Goal: Transaction & Acquisition: Book appointment/travel/reservation

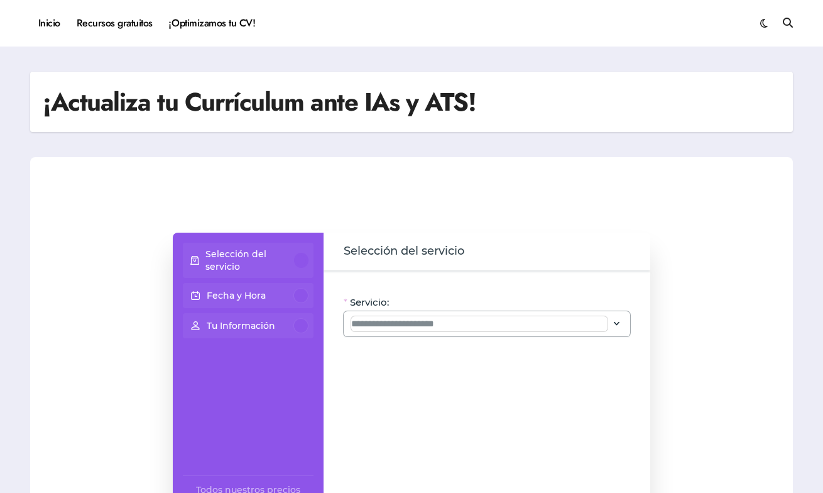
click at [424, 322] on input "Servicio:" at bounding box center [479, 323] width 256 height 15
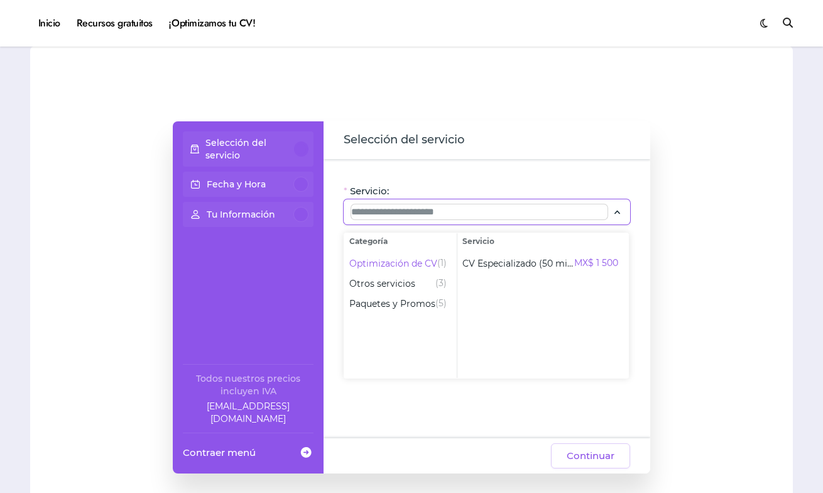
scroll to position [72, 0]
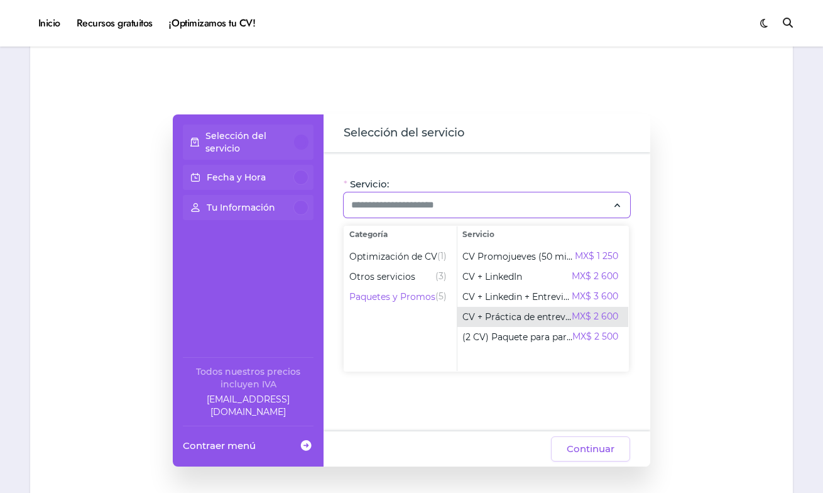
click at [505, 319] on span "CV + Práctica de entrevista" at bounding box center [517, 316] width 109 height 13
type input "**********"
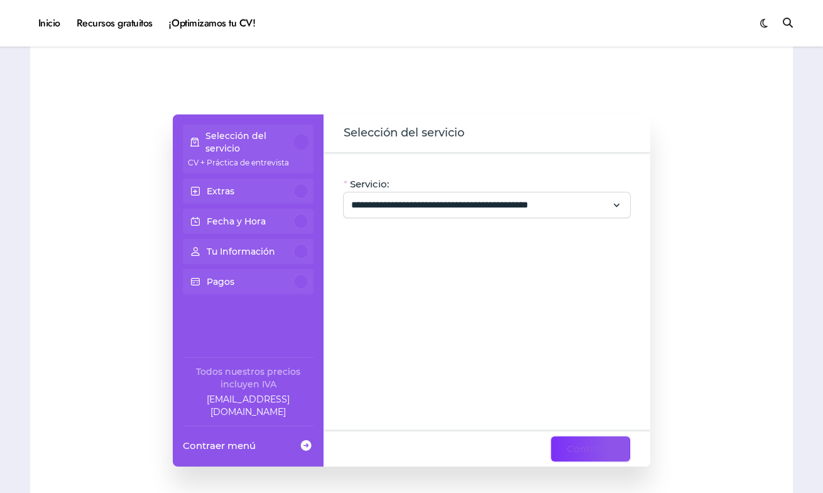
click at [586, 446] on span "Continuar" at bounding box center [591, 448] width 48 height 15
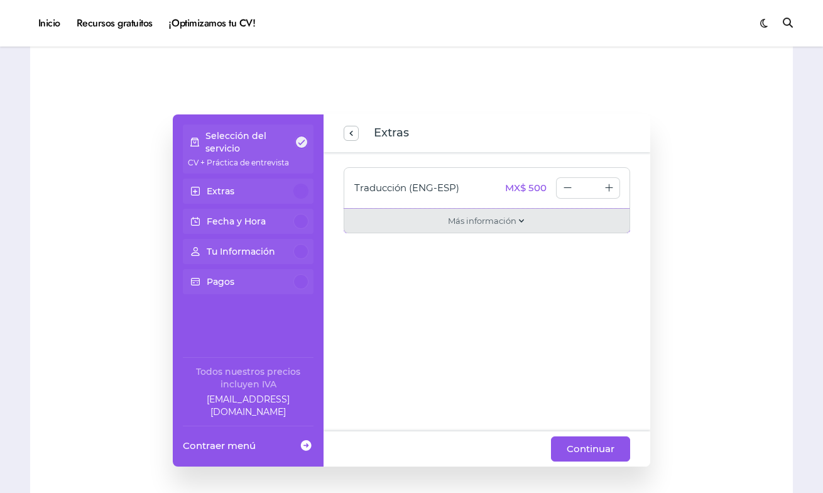
click at [529, 223] on div "Más información" at bounding box center [487, 221] width 287 height 25
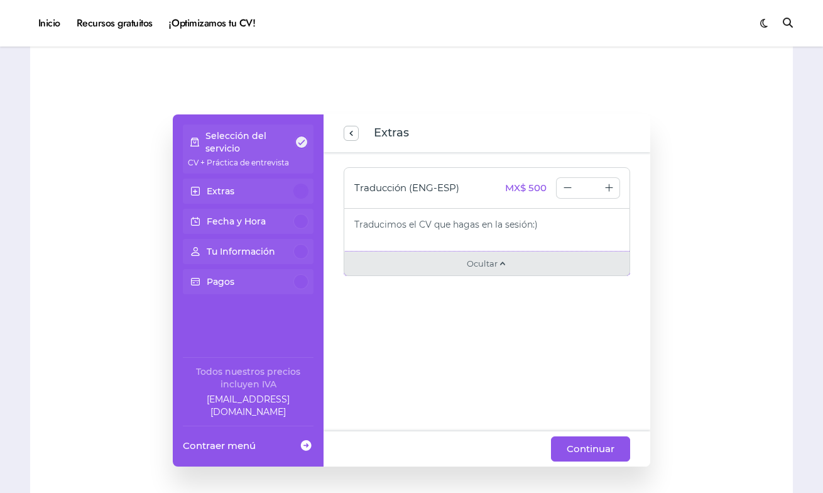
click at [504, 271] on div "Ocultar" at bounding box center [487, 263] width 287 height 25
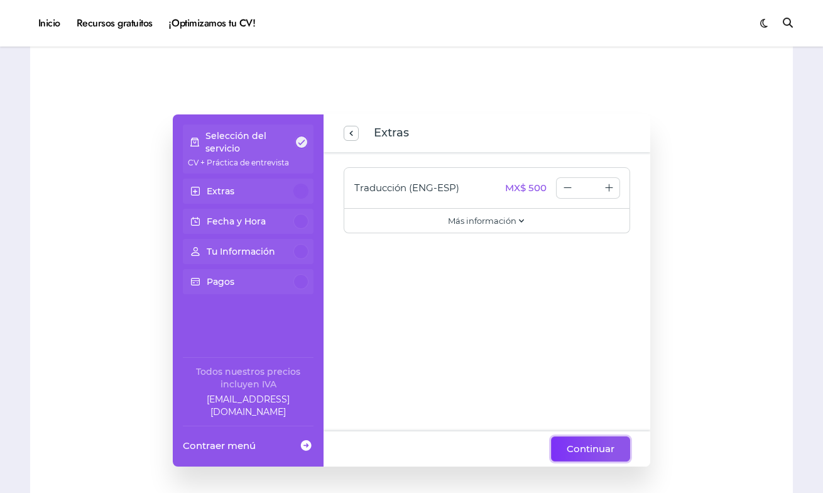
click at [591, 448] on span "Continuar" at bounding box center [591, 448] width 48 height 15
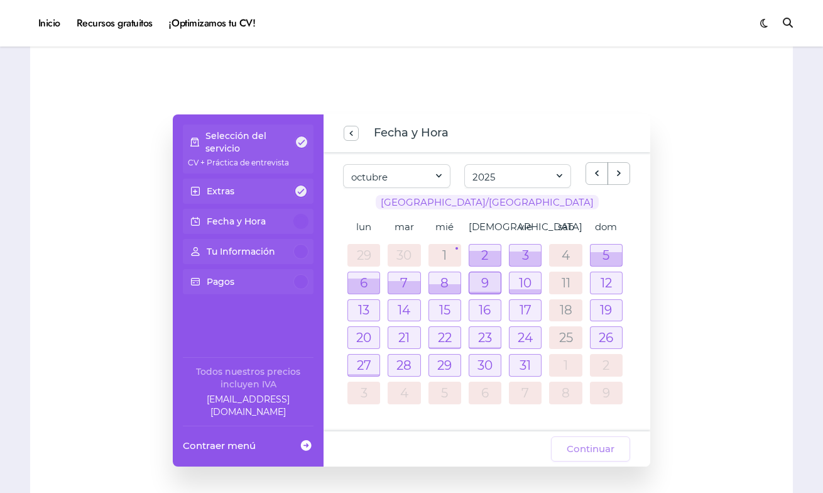
click at [477, 287] on div at bounding box center [485, 282] width 31 height 21
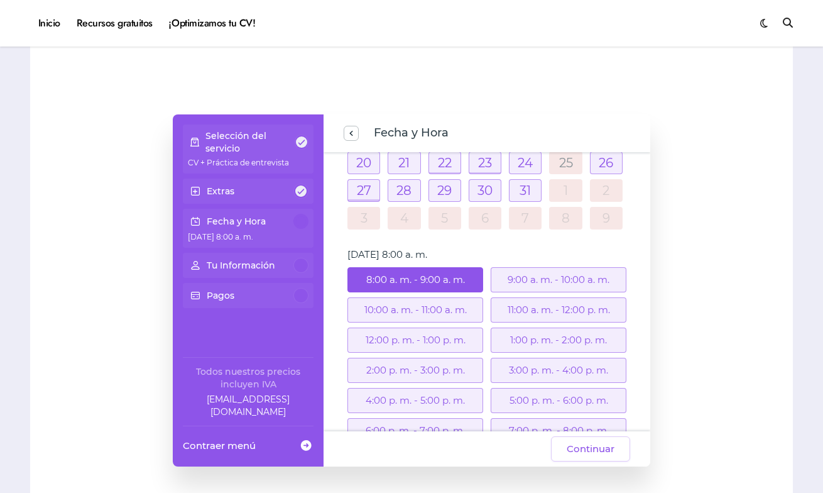
scroll to position [240, 0]
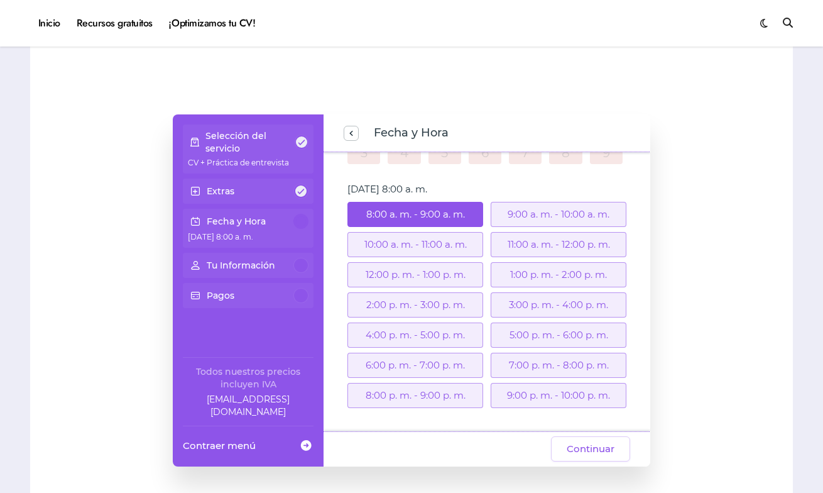
click at [451, 331] on div "4:00 p. m. - 5:00 p. m." at bounding box center [416, 334] width 136 height 25
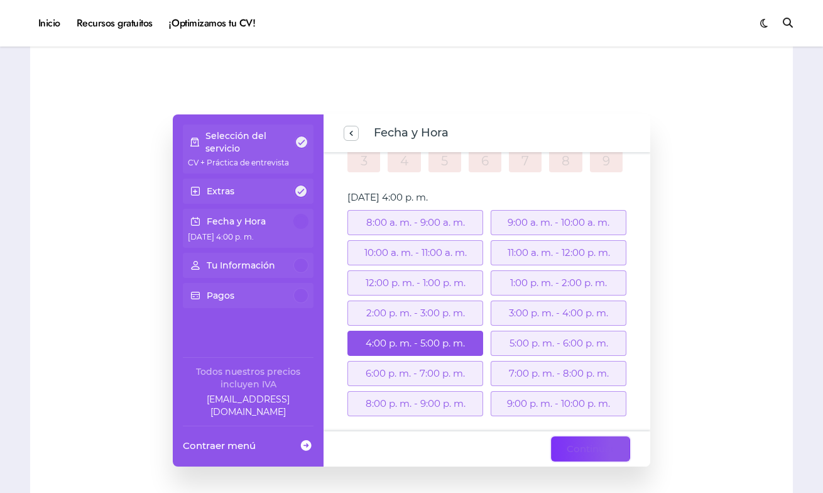
click at [592, 442] on span "Continuar" at bounding box center [591, 448] width 48 height 15
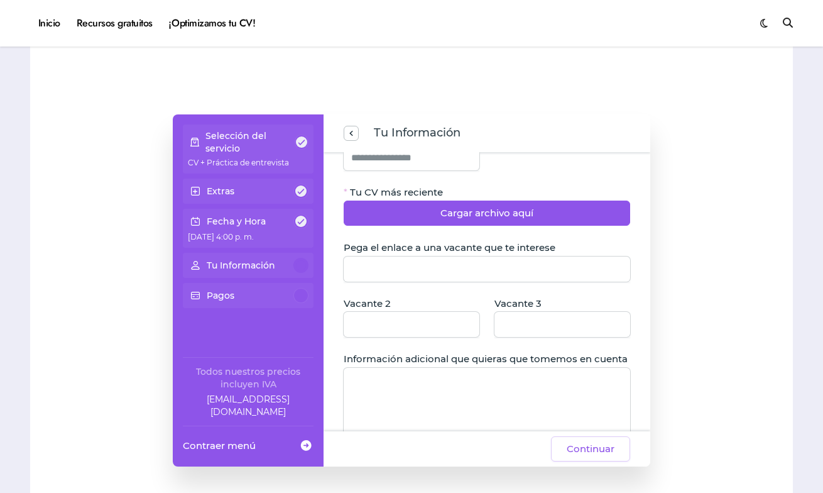
scroll to position [223, 0]
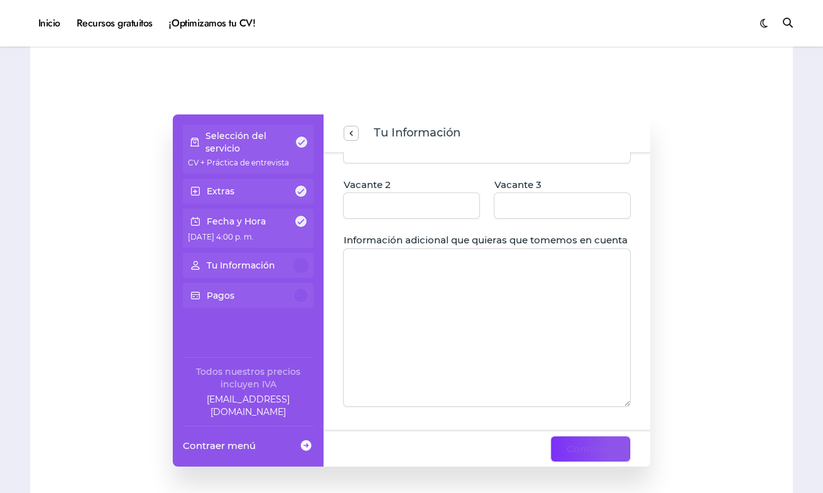
click at [581, 453] on span "Continuar" at bounding box center [591, 448] width 48 height 15
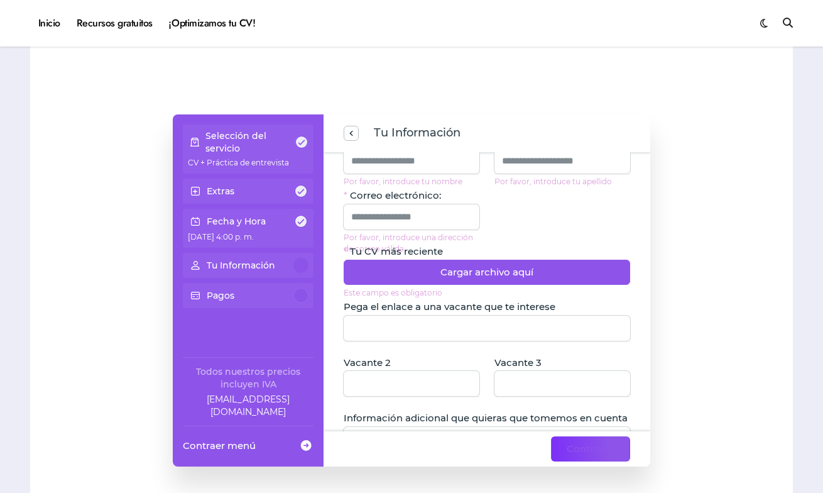
scroll to position [0, 0]
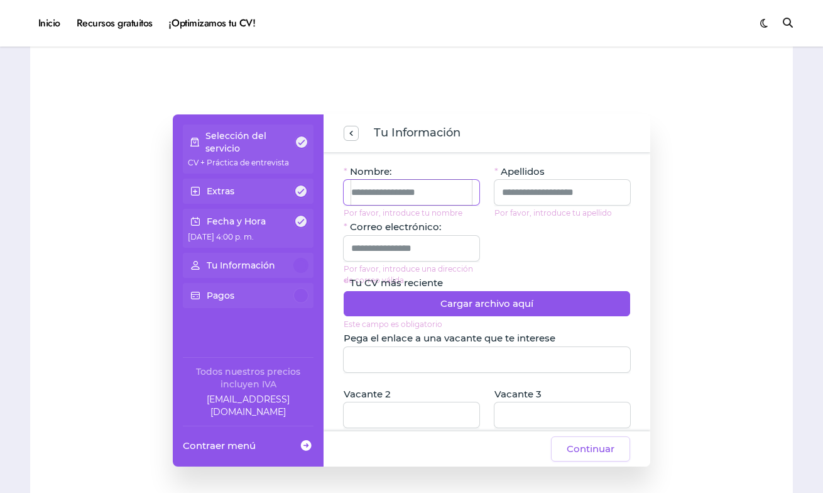
click at [426, 200] on input "Nombre:" at bounding box center [411, 192] width 121 height 25
type input "********"
click at [534, 192] on input "Apellidos" at bounding box center [562, 192] width 121 height 25
type input "********"
click at [431, 250] on input "Correo electrónico:" at bounding box center [411, 248] width 121 height 25
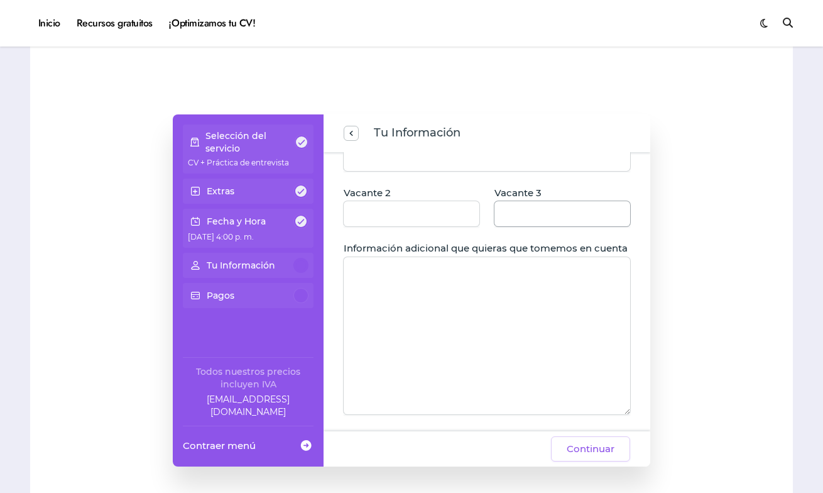
scroll to position [223, 0]
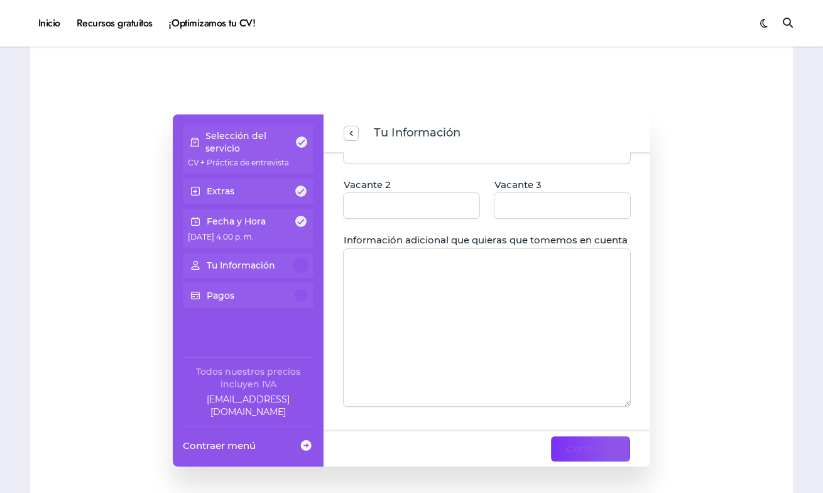
type input "**********"
click at [588, 446] on span "Continuar" at bounding box center [591, 448] width 48 height 15
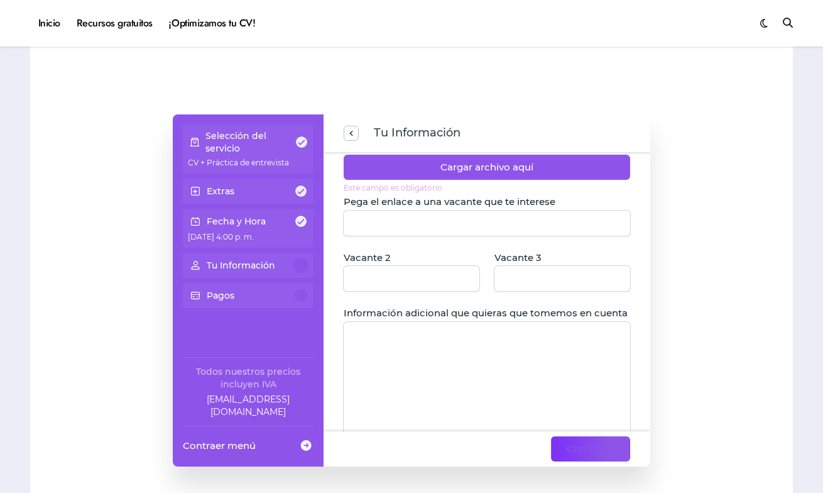
scroll to position [112, 0]
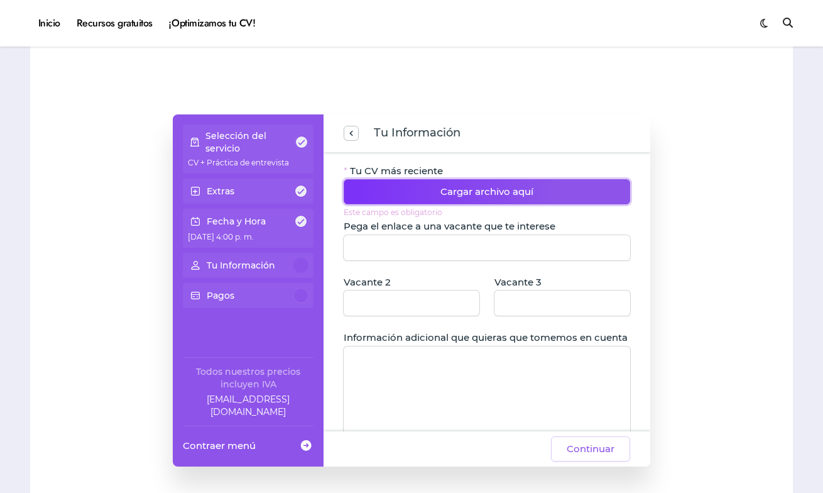
click at [475, 194] on span "Cargar archivo aquí" at bounding box center [487, 191] width 93 height 15
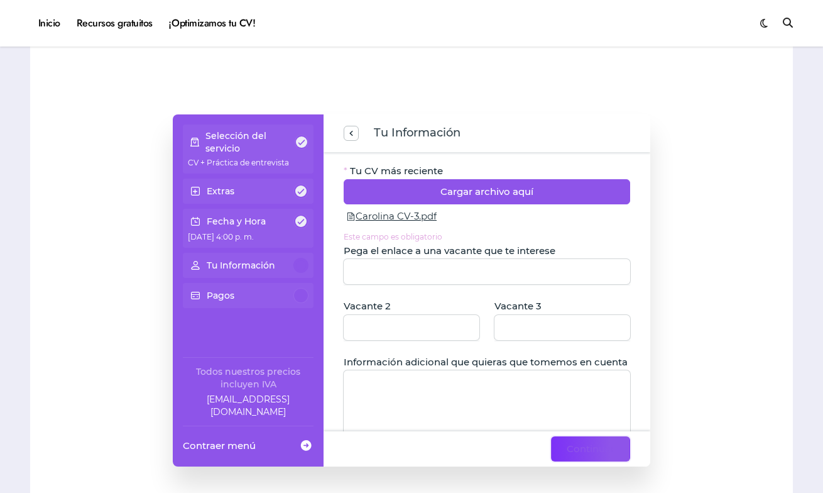
click at [600, 448] on span "Continuar" at bounding box center [591, 448] width 48 height 15
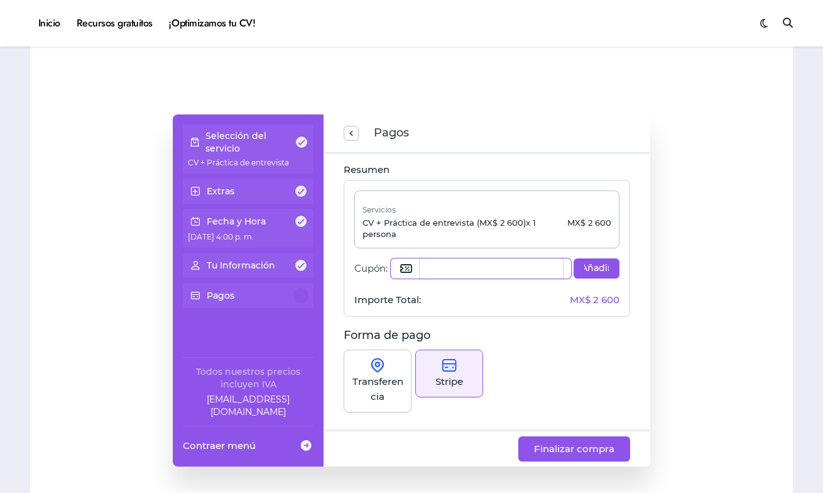
click at [462, 271] on div "Servicios CV + Práctica de entrevista (MX$ 2 600) x 1 persona MX$ 2 600 Cupón: …" at bounding box center [486, 248] width 265 height 116
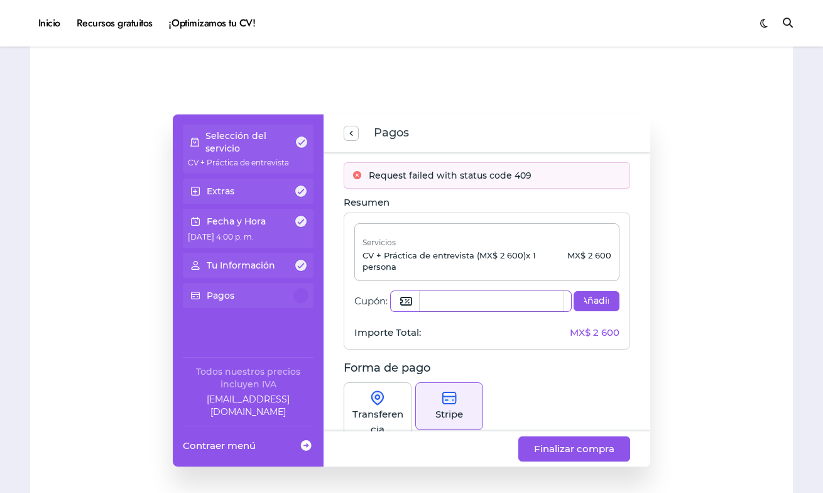
paste input "**********"
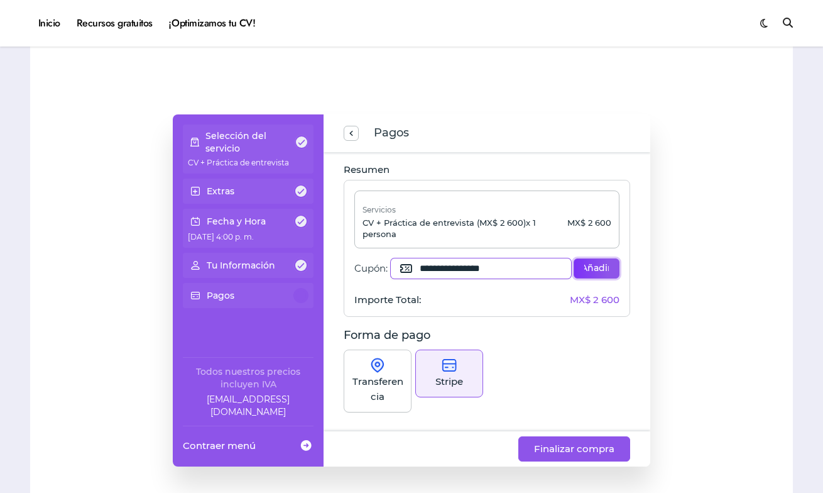
click at [598, 260] on button "Añadir" at bounding box center [597, 268] width 46 height 20
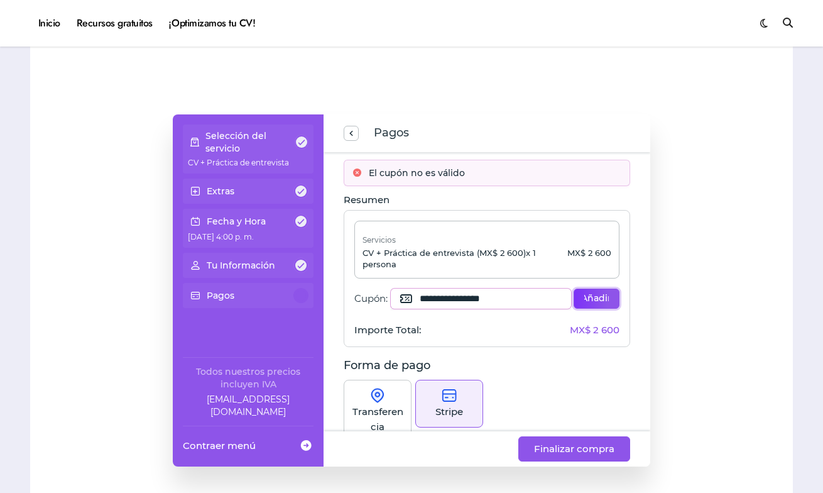
scroll to position [0, 0]
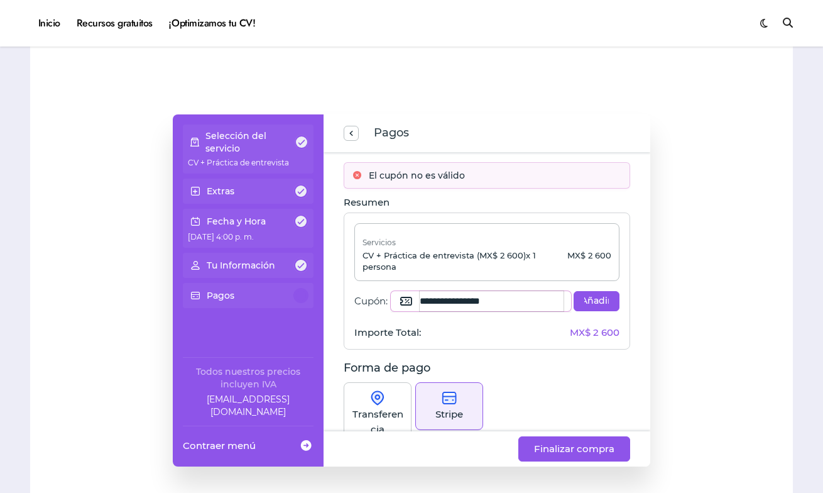
click at [420, 302] on input "**********" at bounding box center [492, 301] width 144 height 20
drag, startPoint x: 523, startPoint y: 304, endPoint x: 412, endPoint y: 295, distance: 110.9
click at [412, 295] on div "**********" at bounding box center [481, 301] width 180 height 20
paste input "**"
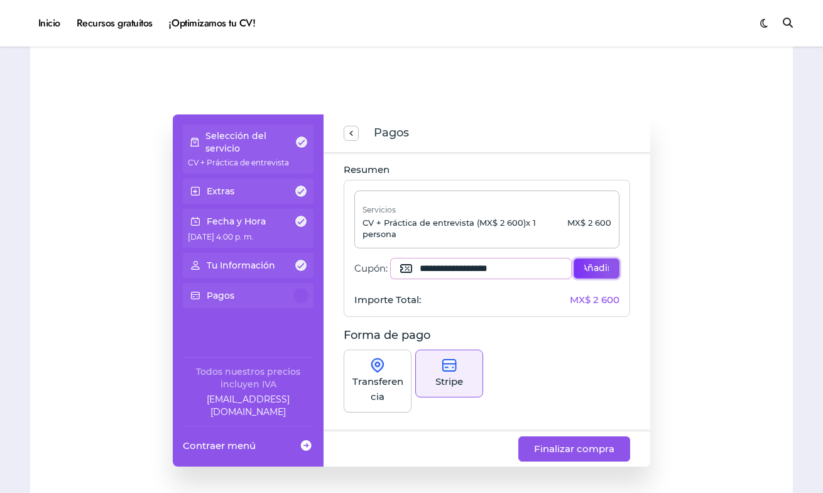
click at [585, 268] on span "Añadir" at bounding box center [597, 268] width 25 height 13
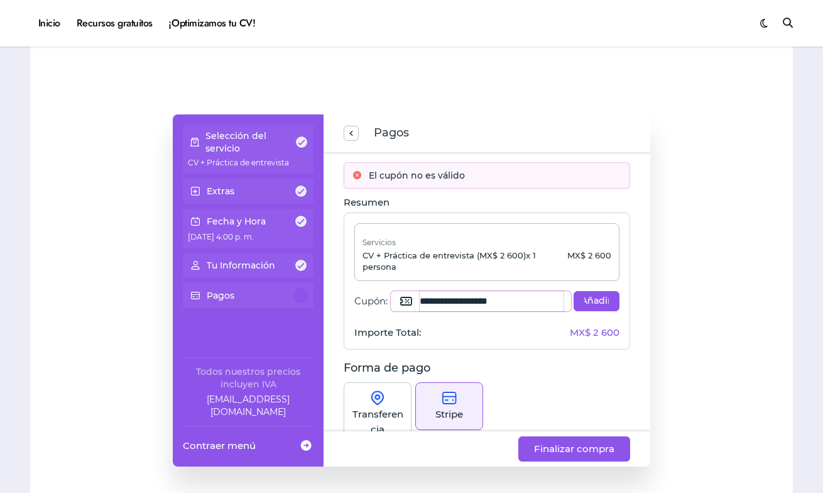
click at [529, 302] on input "**********" at bounding box center [492, 301] width 144 height 20
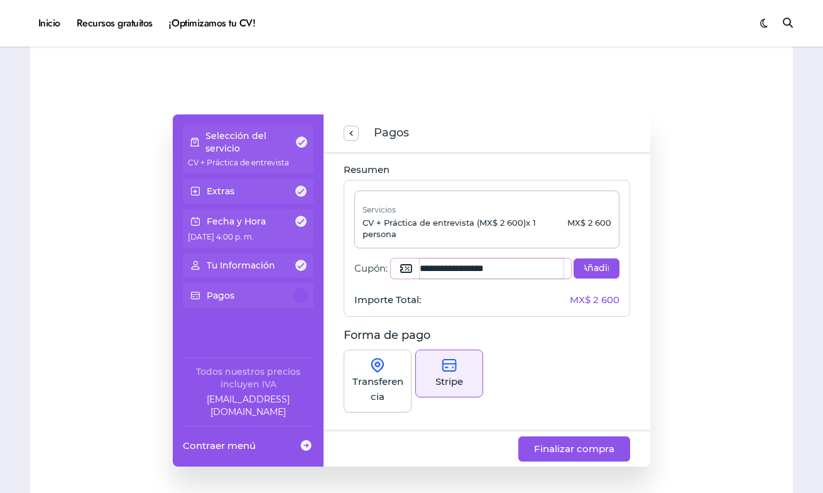
click at [423, 267] on input "**********" at bounding box center [492, 268] width 144 height 20
type input "**********"
click at [600, 262] on span "Añadir" at bounding box center [597, 268] width 25 height 13
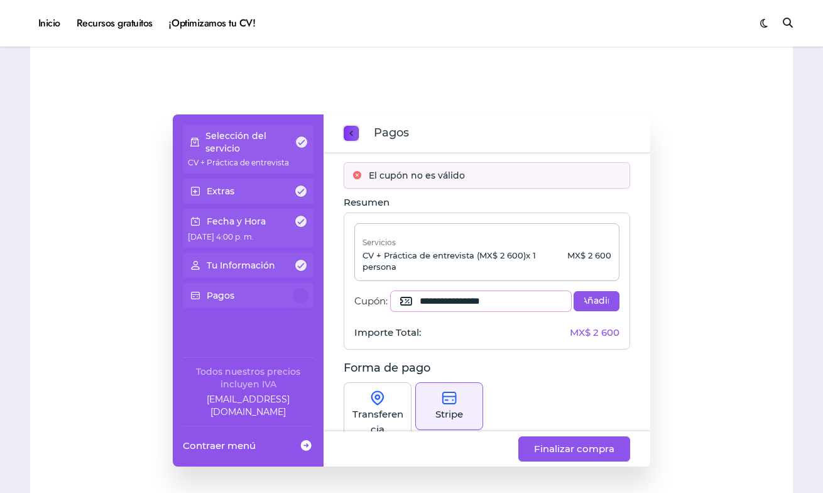
click at [353, 134] on span "previous step" at bounding box center [351, 133] width 10 height 17
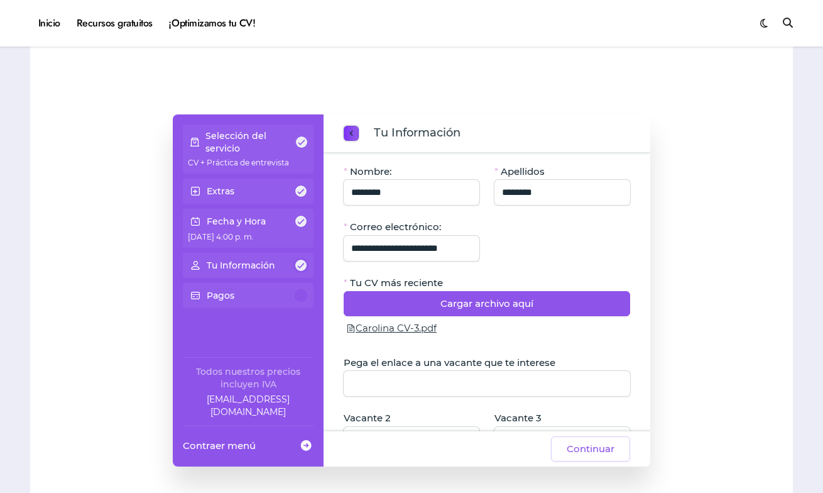
click at [353, 134] on span "previous step" at bounding box center [351, 133] width 10 height 17
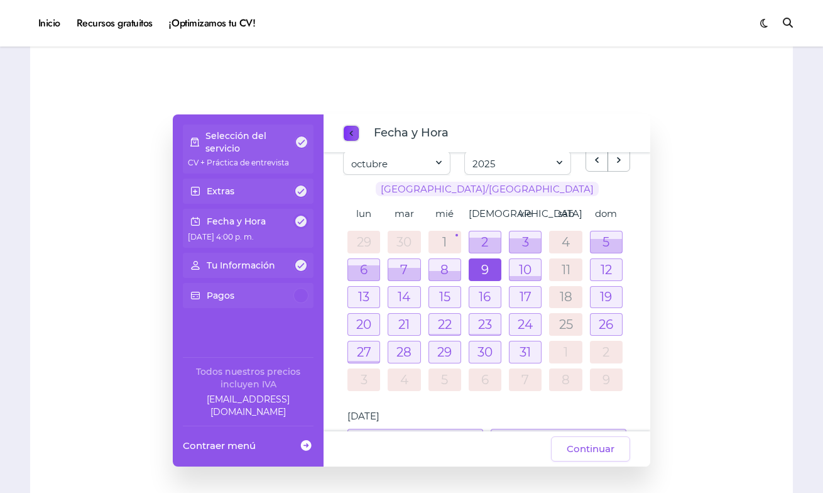
scroll to position [46, 0]
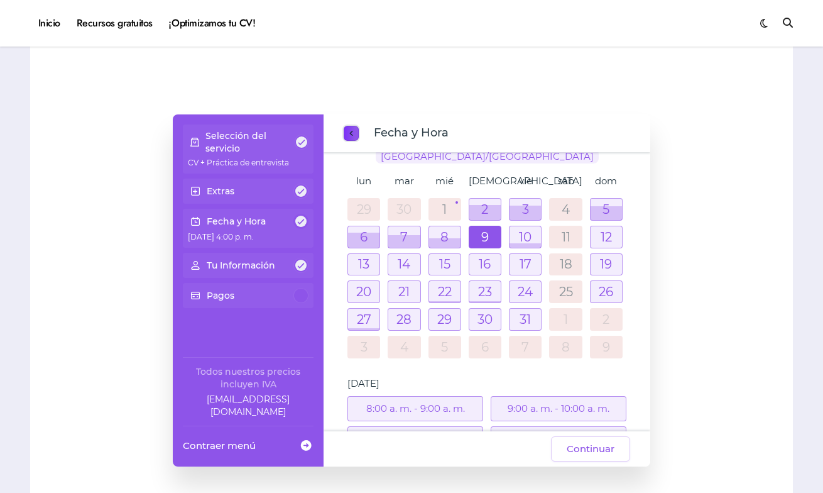
click at [353, 134] on span "previous step" at bounding box center [351, 133] width 10 height 17
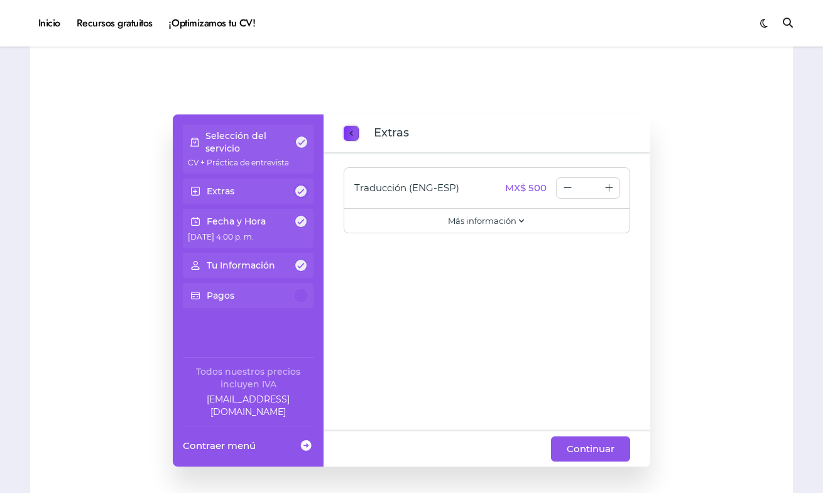
click at [353, 134] on span "previous step" at bounding box center [351, 133] width 10 height 17
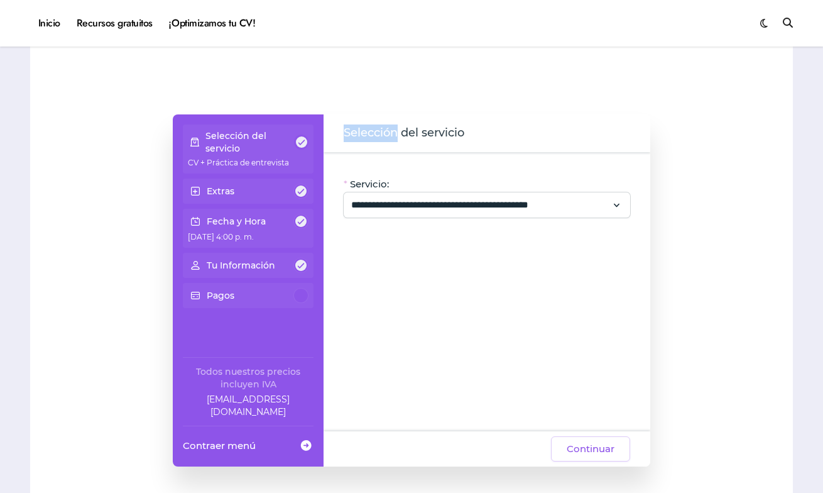
click at [353, 134] on span "Selección del servicio" at bounding box center [404, 133] width 121 height 18
click at [371, 206] on input "**********" at bounding box center [479, 204] width 256 height 15
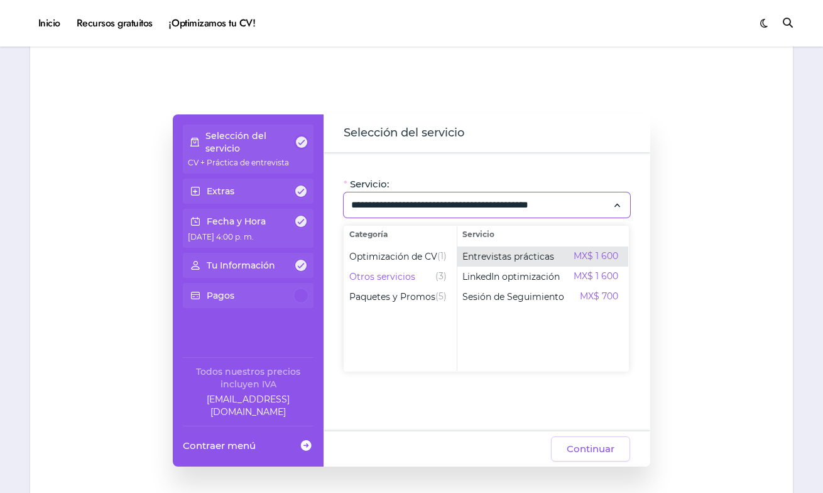
click at [495, 251] on span "Entrevistas prácticas" at bounding box center [509, 256] width 92 height 13
type input "**********"
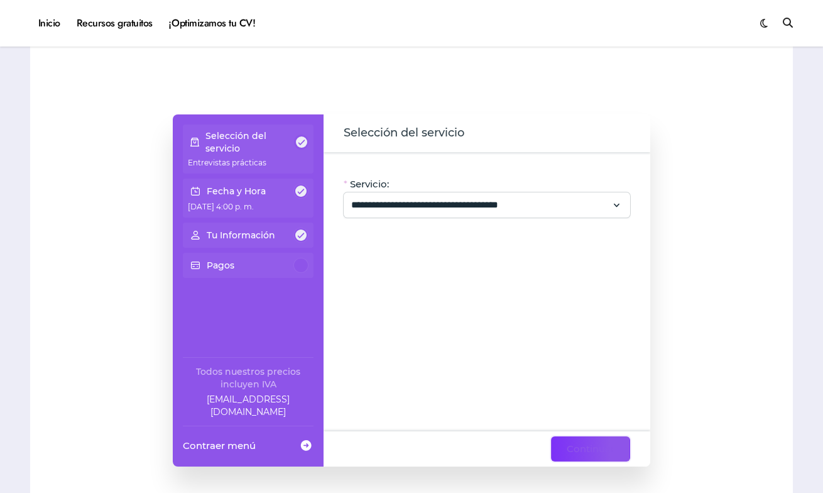
click at [593, 448] on span "Continuar" at bounding box center [591, 448] width 48 height 15
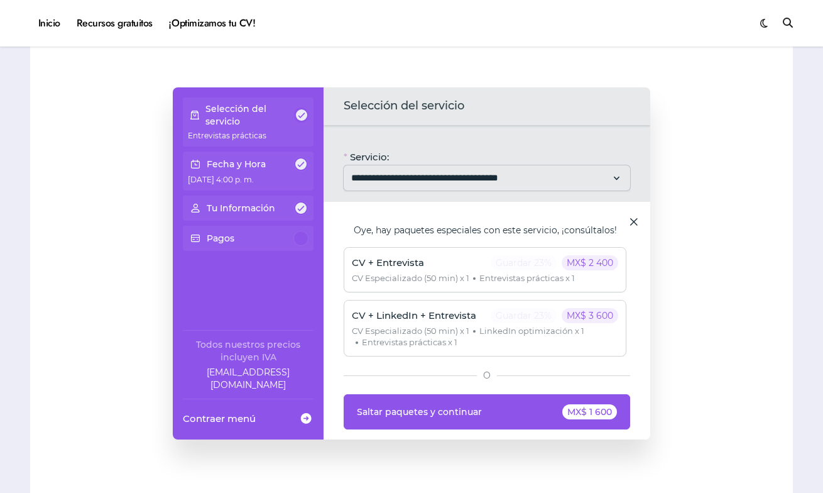
scroll to position [89, 0]
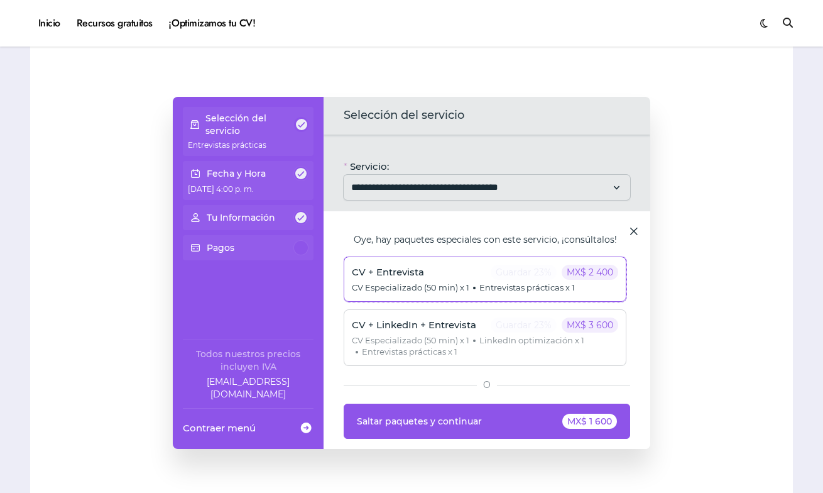
click at [469, 274] on div "CV + Entrevista Guardar 23% MX$ 2 400" at bounding box center [485, 272] width 267 height 15
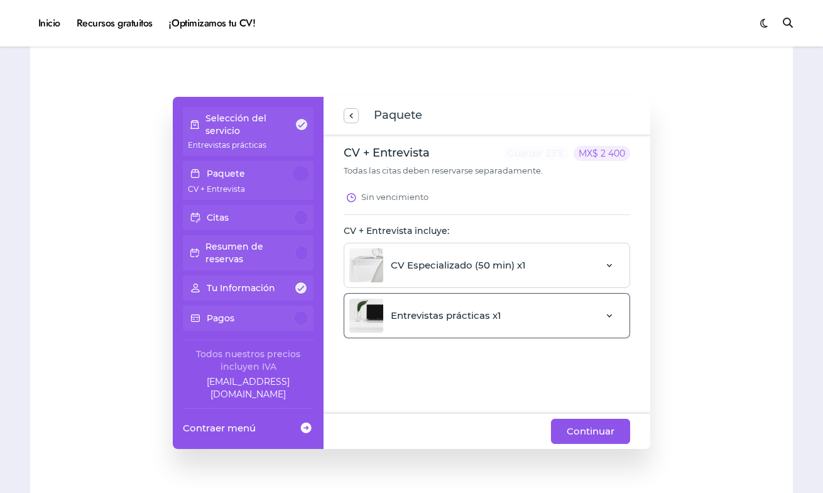
click at [521, 319] on div "Entrevistas prácticas x1" at bounding box center [487, 315] width 287 height 45
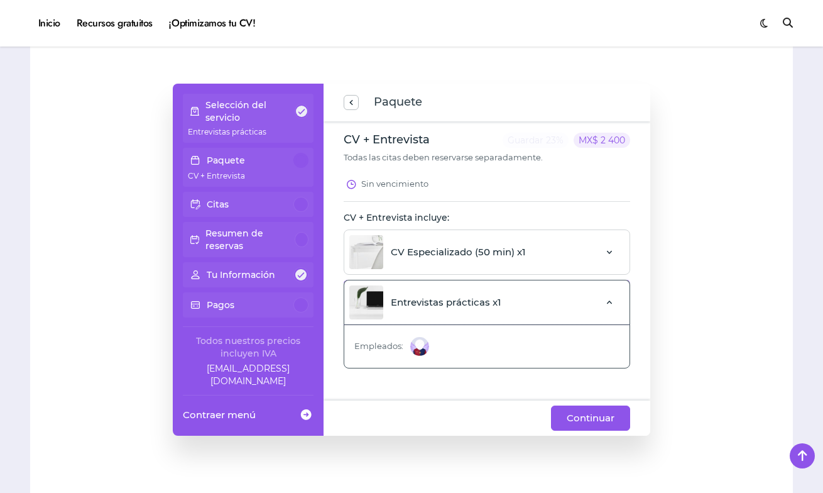
scroll to position [94, 0]
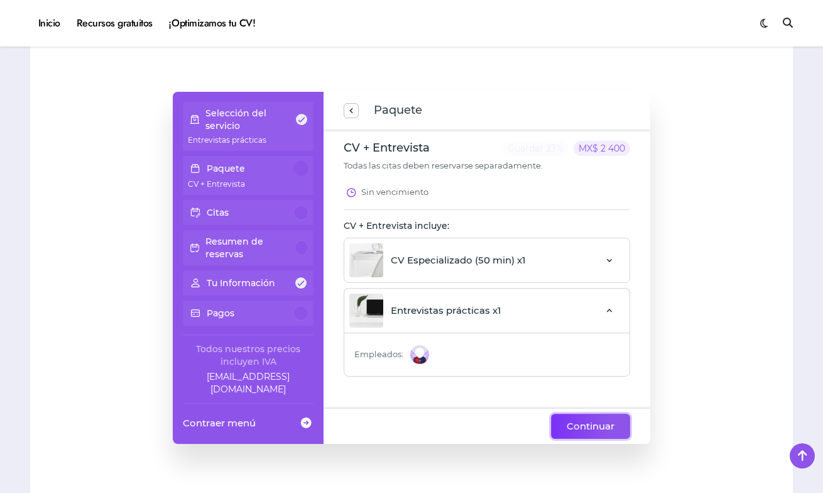
click at [585, 421] on span "Continuar" at bounding box center [591, 426] width 48 height 15
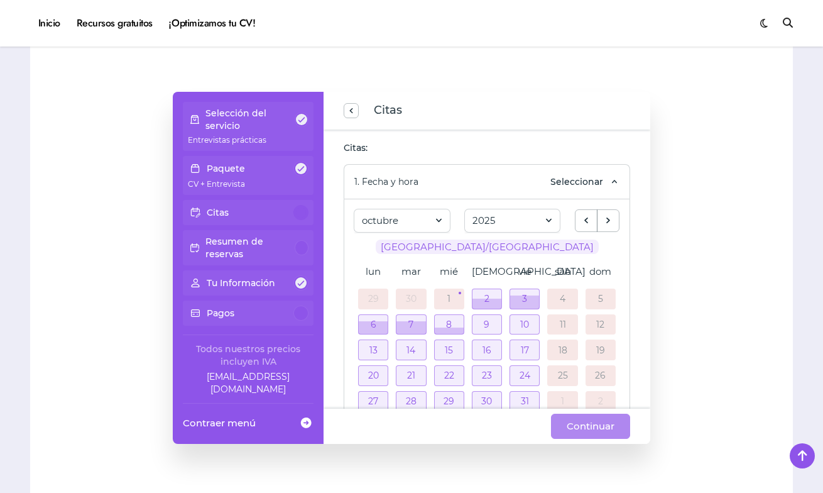
scroll to position [54, 0]
click at [492, 322] on div at bounding box center [487, 323] width 29 height 19
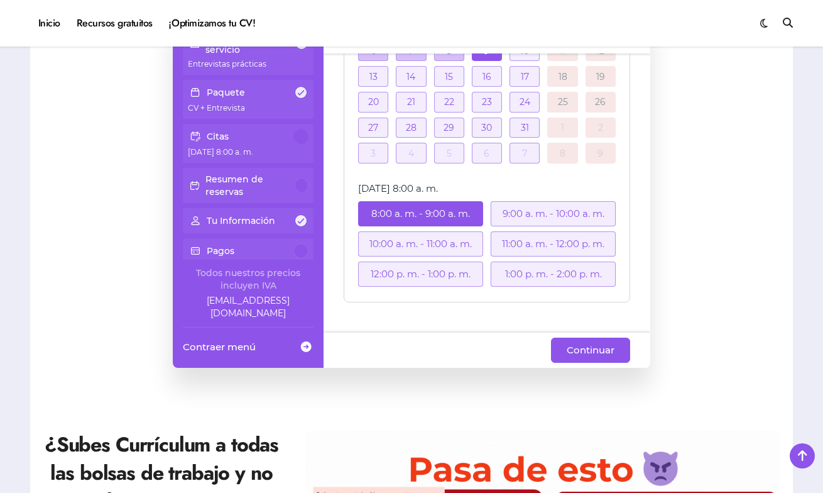
scroll to position [179, 0]
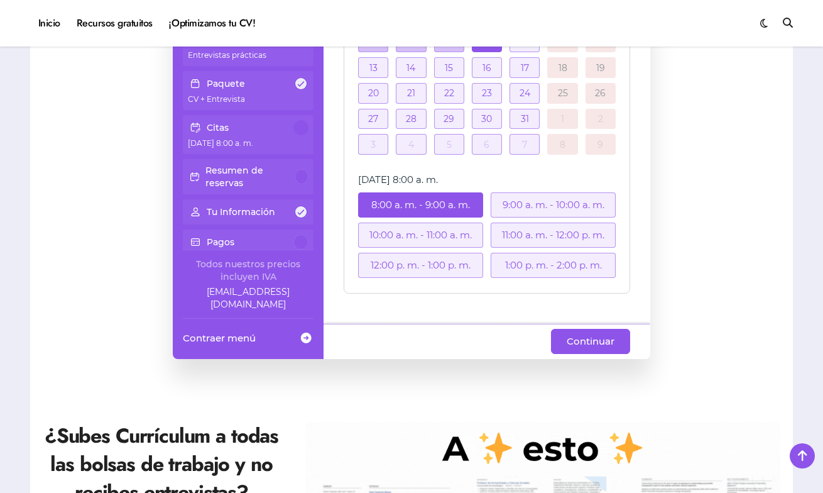
click at [439, 269] on div "12:00 p. m. - 1:00 p. m." at bounding box center [420, 265] width 125 height 25
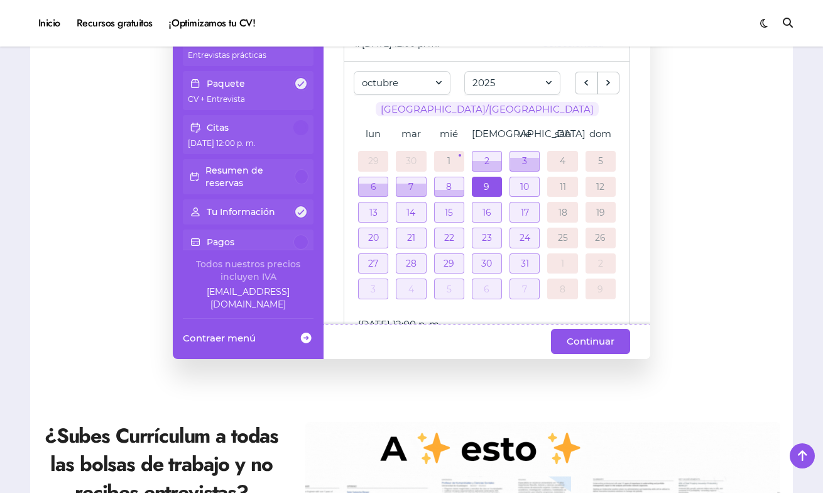
scroll to position [99, 0]
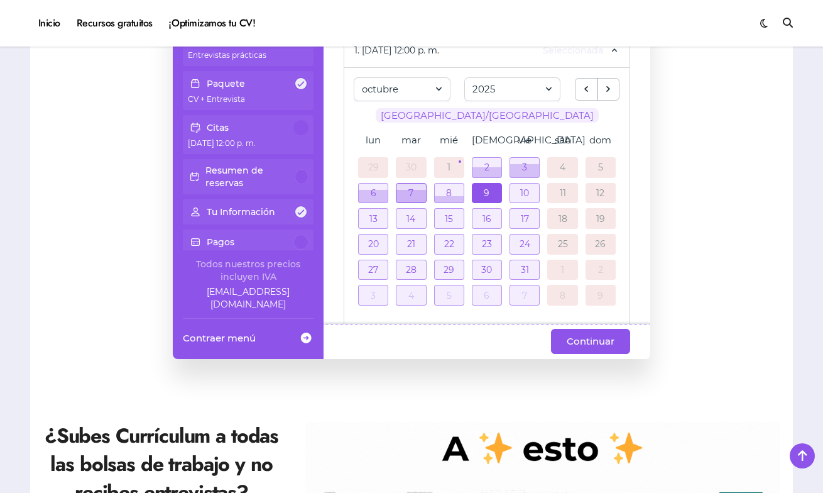
click at [410, 186] on div at bounding box center [411, 193] width 29 height 19
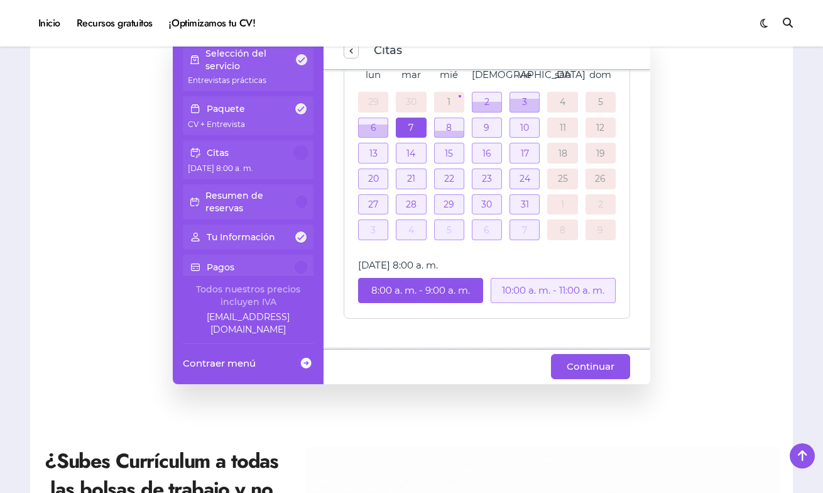
scroll to position [153, 0]
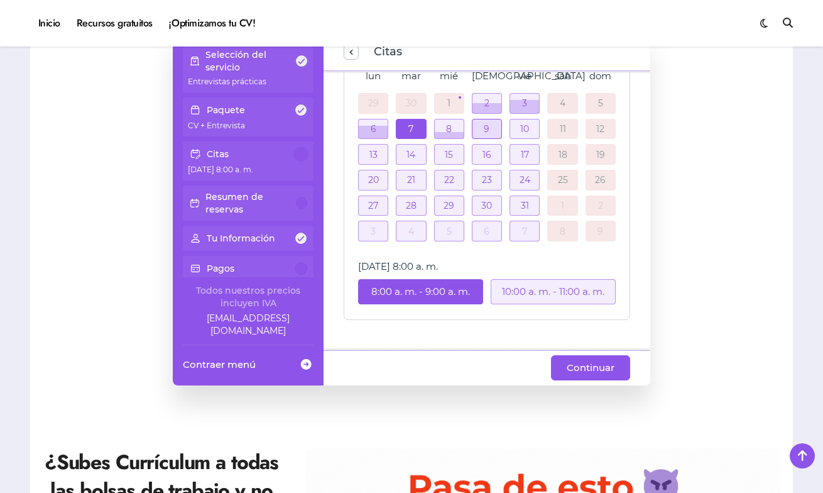
click at [491, 127] on div at bounding box center [487, 128] width 29 height 19
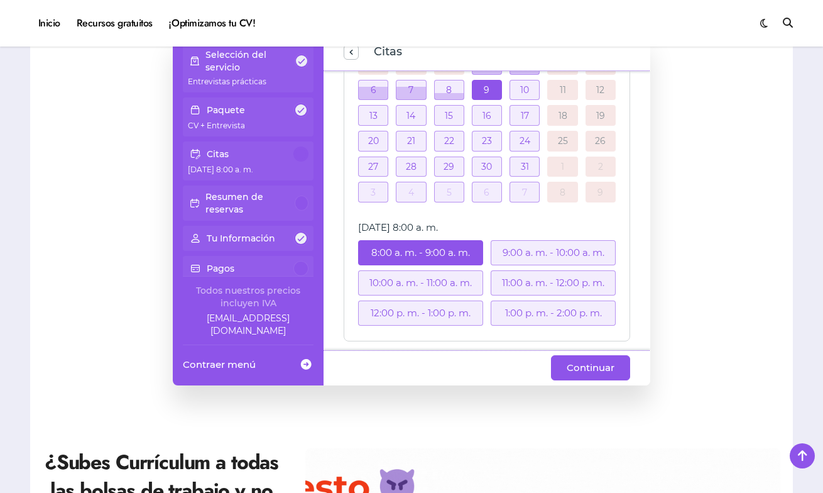
scroll to position [250, 0]
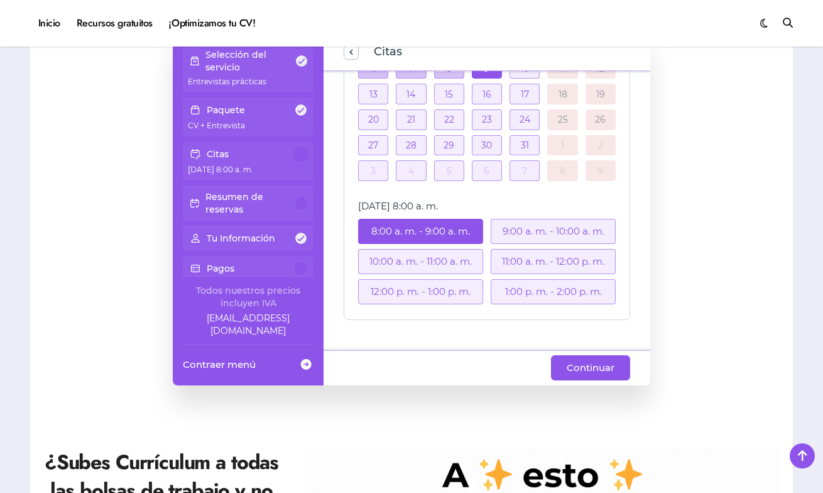
click at [510, 289] on div "1:00 p. m. - 2:00 p. m." at bounding box center [553, 291] width 125 height 25
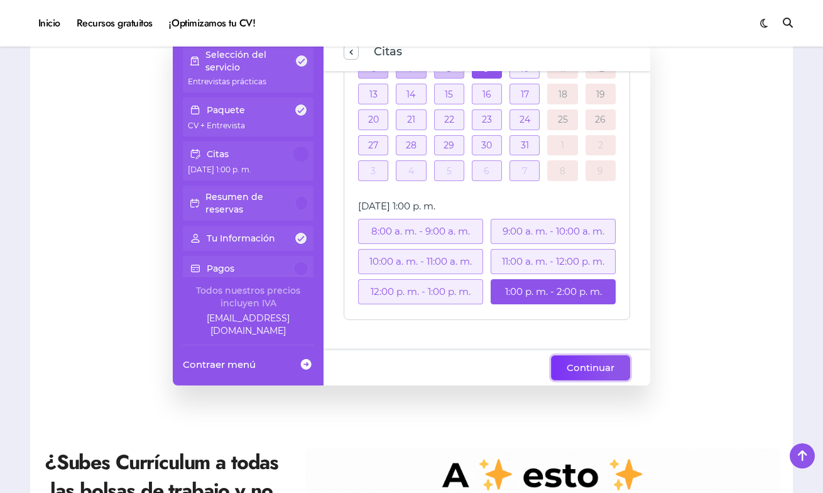
click at [591, 372] on span "Continuar" at bounding box center [591, 367] width 48 height 15
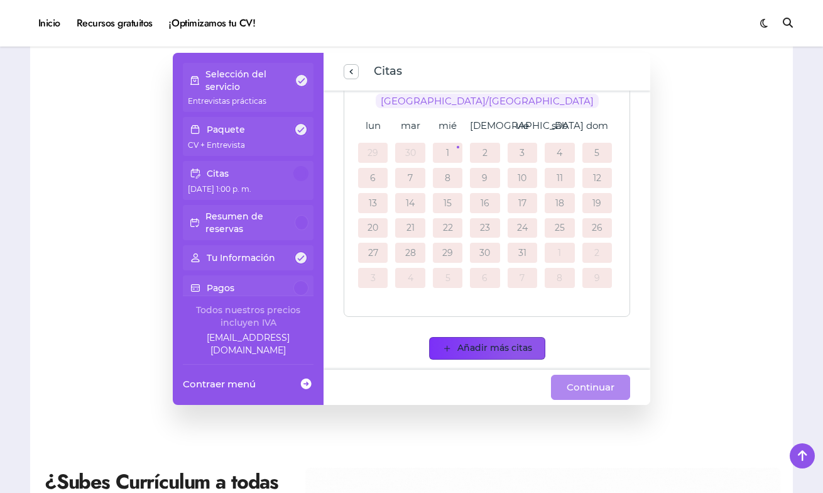
scroll to position [131, 0]
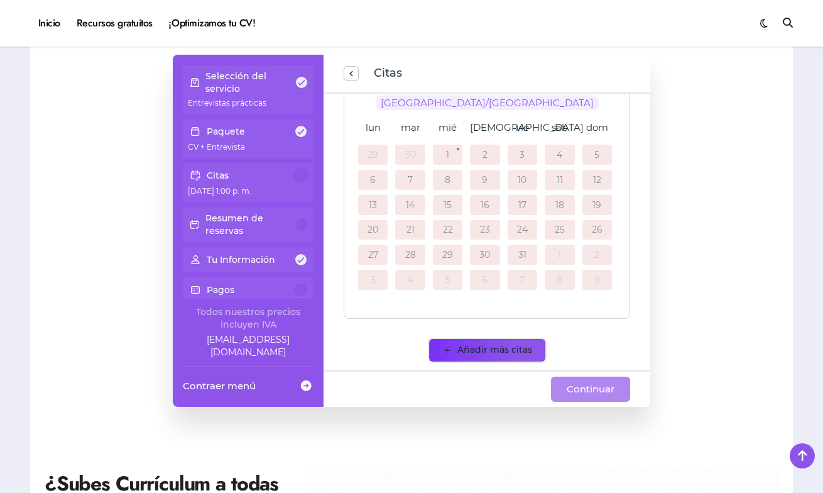
click at [473, 351] on span "Añadir más citas" at bounding box center [495, 350] width 75 height 13
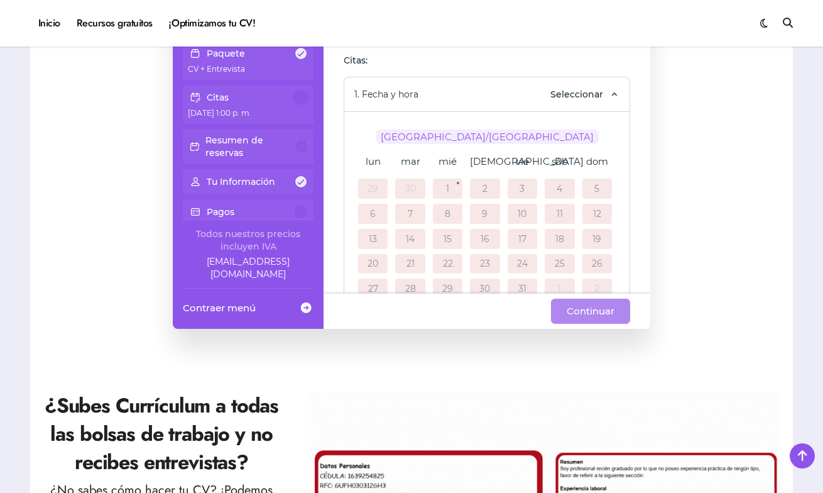
scroll to position [0, 0]
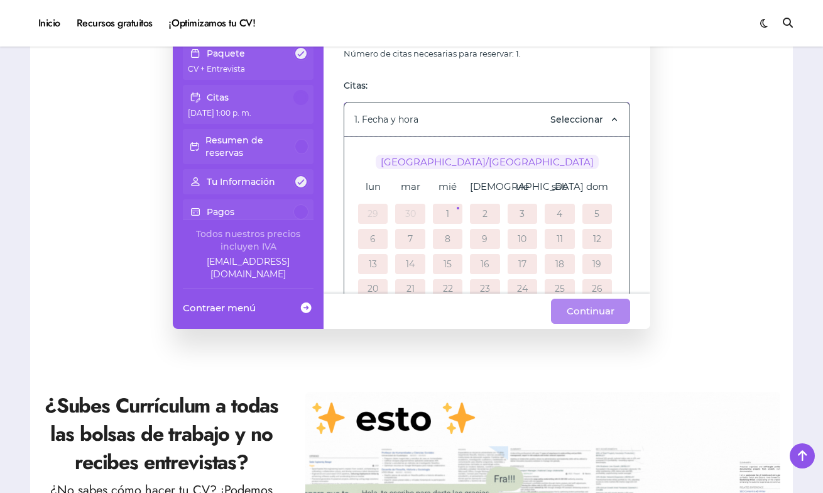
click at [597, 119] on span "Seleccionar" at bounding box center [577, 119] width 53 height 13
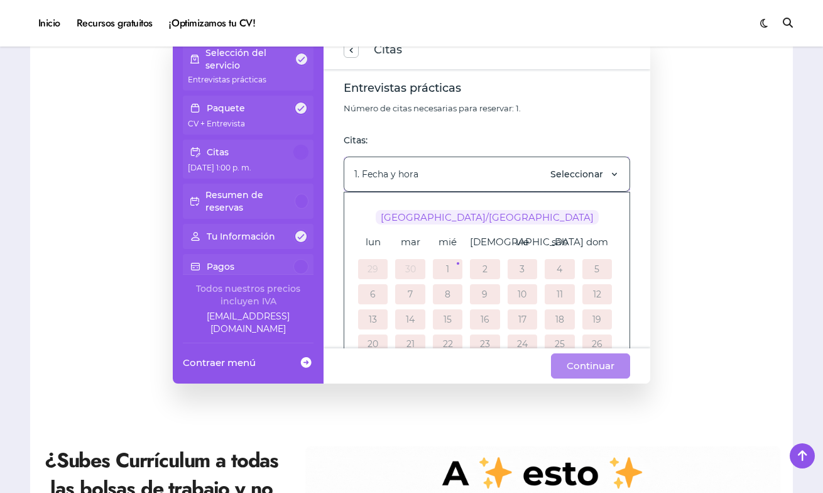
scroll to position [140, 0]
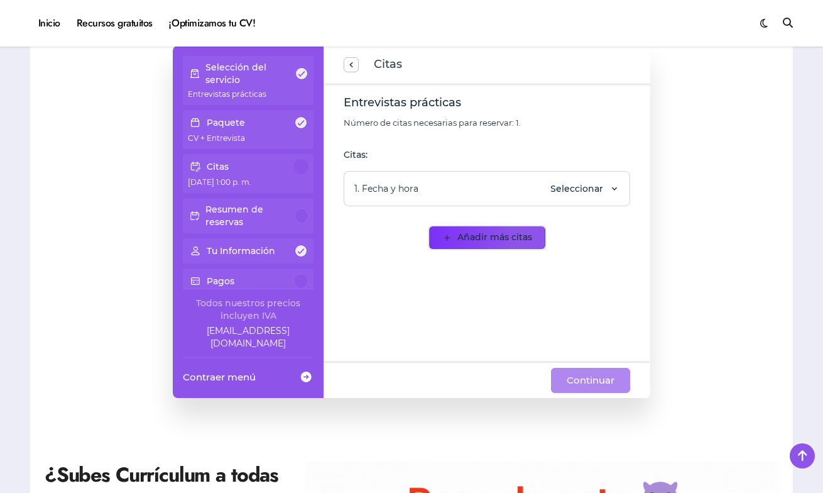
click at [515, 241] on span "Añadir más citas" at bounding box center [495, 237] width 75 height 13
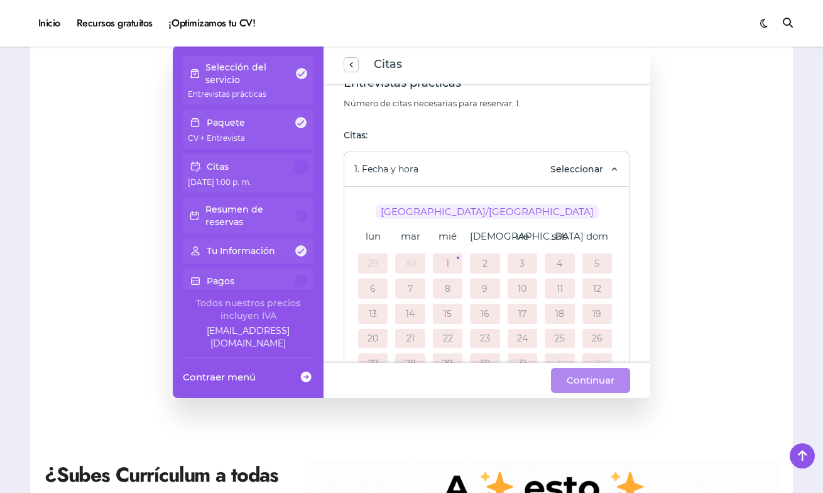
scroll to position [26, 0]
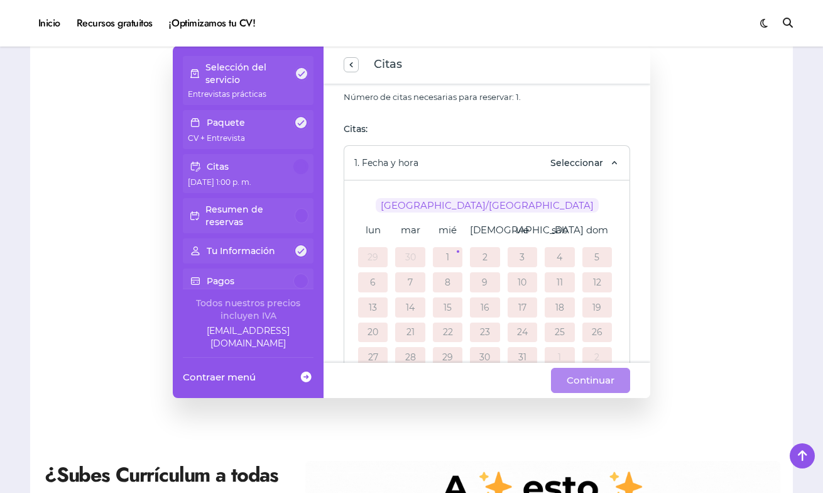
click at [450, 251] on div "1" at bounding box center [448, 257] width 30 height 20
click at [451, 256] on div "1" at bounding box center [448, 257] width 30 height 20
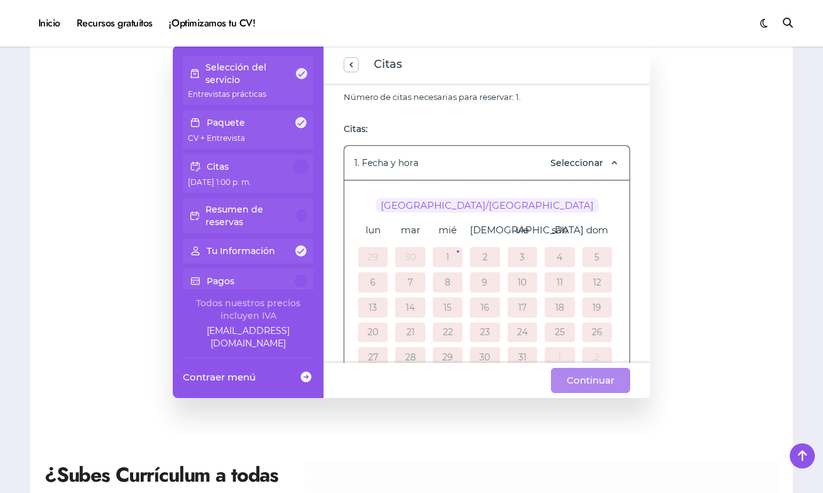
click at [391, 162] on span "1. Fecha y hora" at bounding box center [386, 163] width 64 height 13
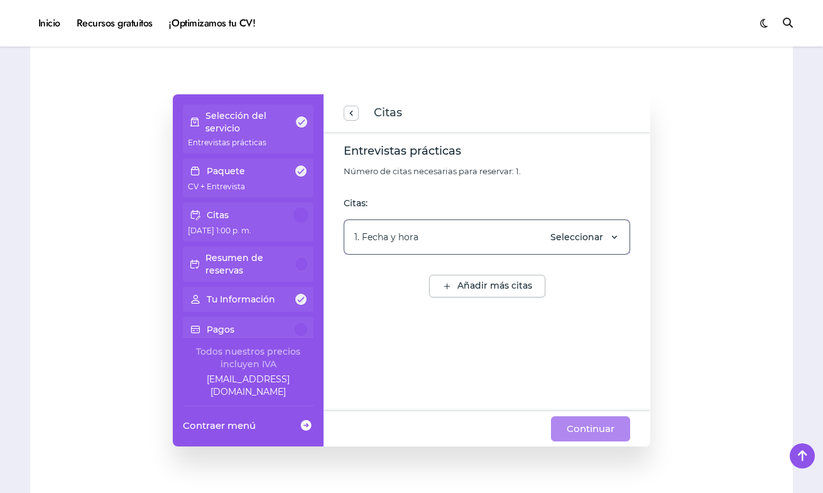
scroll to position [10, 0]
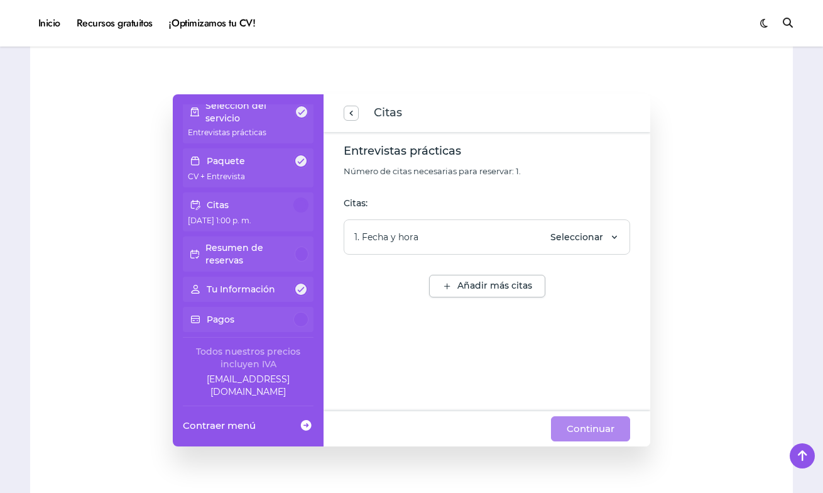
click at [295, 322] on div at bounding box center [301, 319] width 15 height 15
click at [302, 322] on div at bounding box center [301, 319] width 15 height 15
click at [282, 198] on div "Citas" at bounding box center [248, 204] width 121 height 15
click at [346, 119] on span "previous step" at bounding box center [351, 113] width 10 height 17
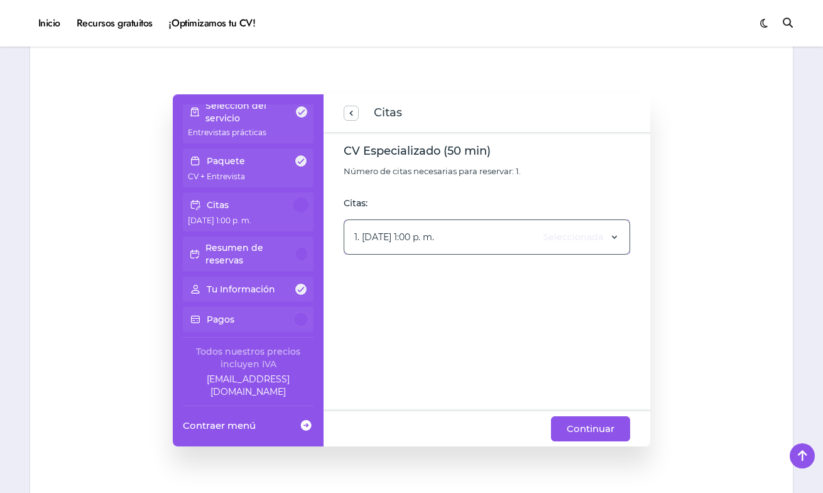
click at [387, 246] on div "1. 9 de Octubre de 2025 1:00 p. m. Seleccionada" at bounding box center [487, 236] width 287 height 35
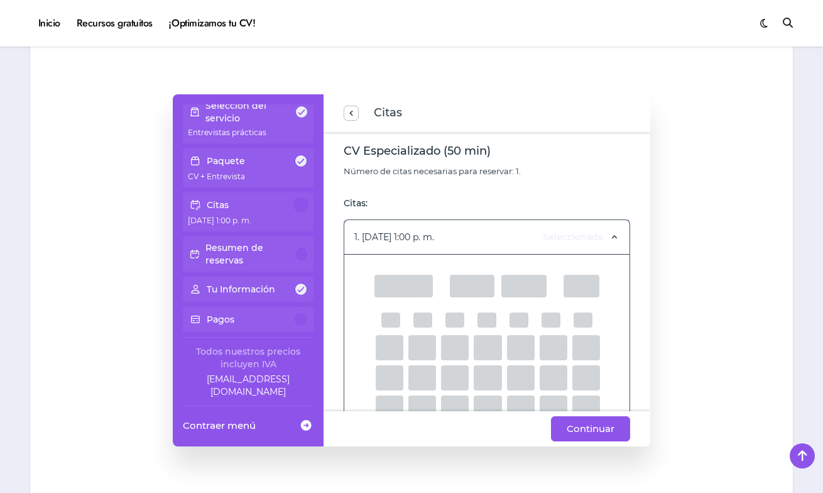
click at [412, 226] on div "1. 9 de Octubre de 2025 1:00 p. m. Seleccionada" at bounding box center [487, 236] width 287 height 35
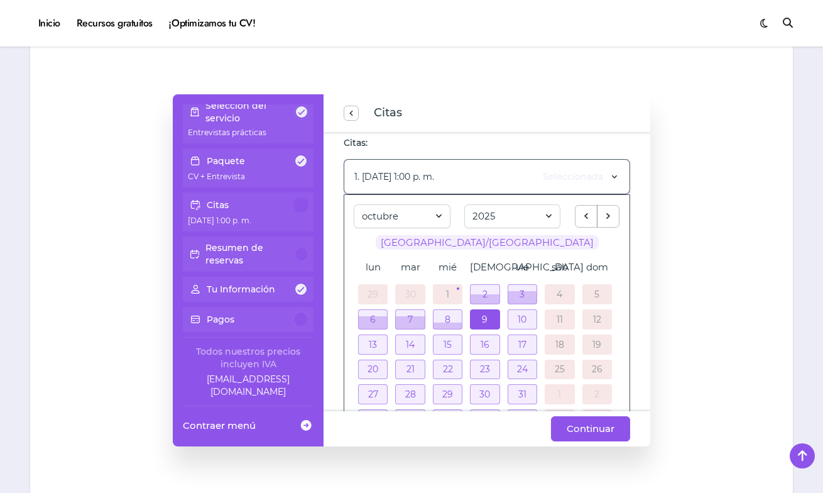
scroll to position [0, 0]
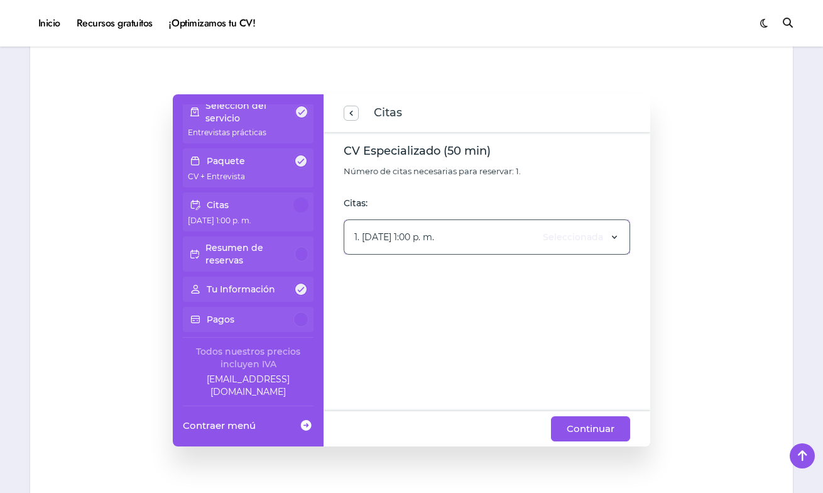
click at [419, 238] on span "1. 9 de Octubre de 2025 1:00 p. m." at bounding box center [394, 237] width 80 height 13
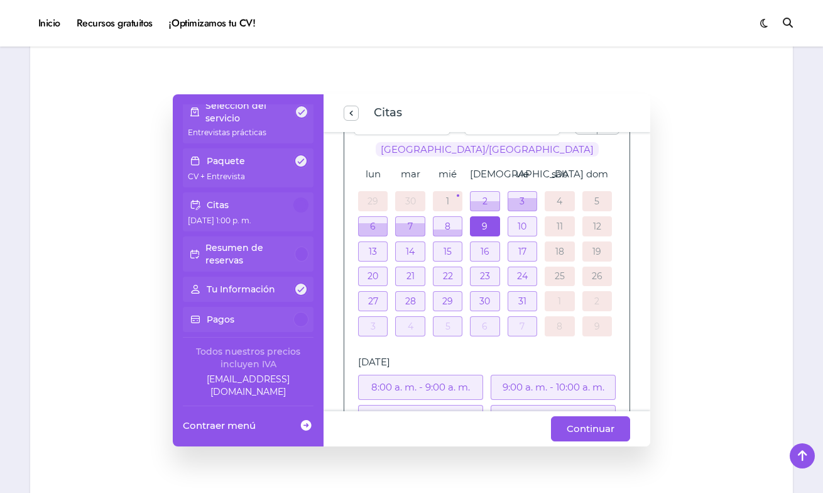
scroll to position [179, 0]
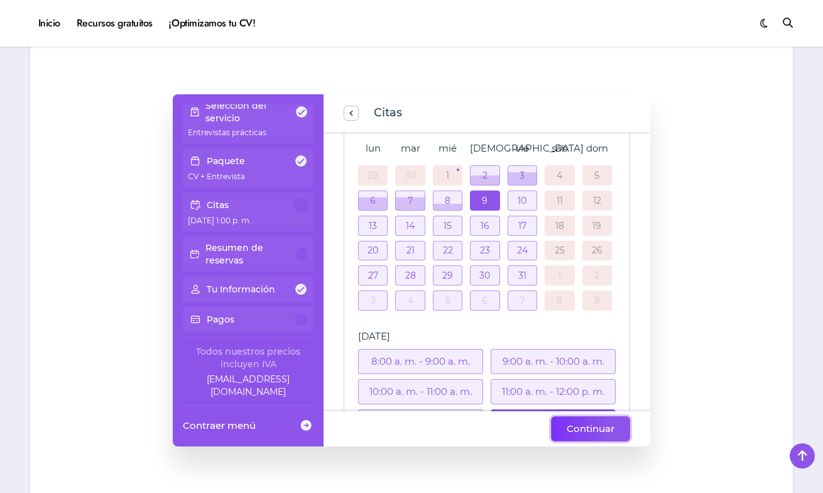
click at [598, 432] on span "Continuar" at bounding box center [591, 428] width 48 height 15
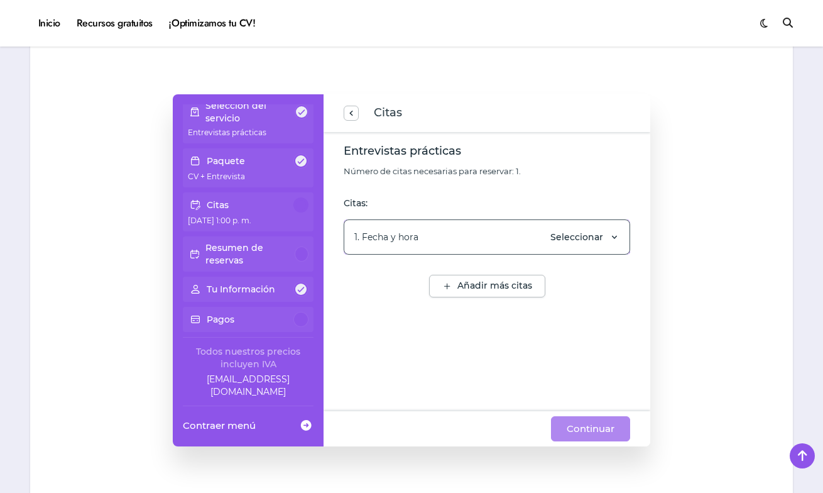
click at [564, 238] on span "Seleccionar" at bounding box center [577, 237] width 53 height 13
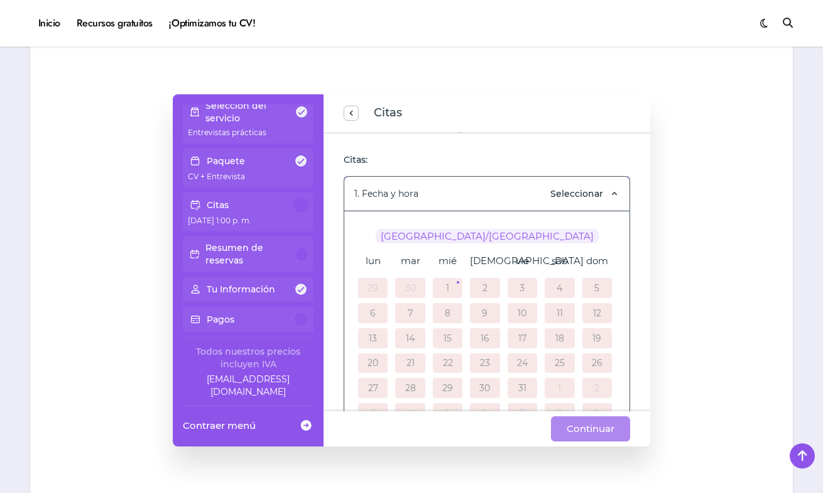
scroll to position [74, 0]
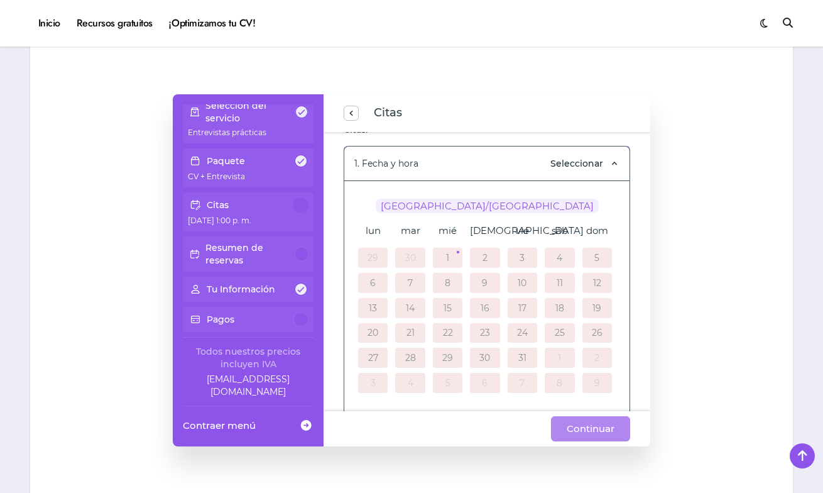
click at [446, 248] on div "1" at bounding box center [448, 258] width 30 height 20
click at [451, 258] on div "1" at bounding box center [448, 258] width 30 height 20
click at [479, 255] on div "2" at bounding box center [485, 258] width 30 height 20
click at [352, 100] on div "Citas" at bounding box center [487, 113] width 327 height 38
click at [352, 104] on span "Citas" at bounding box center [487, 113] width 287 height 18
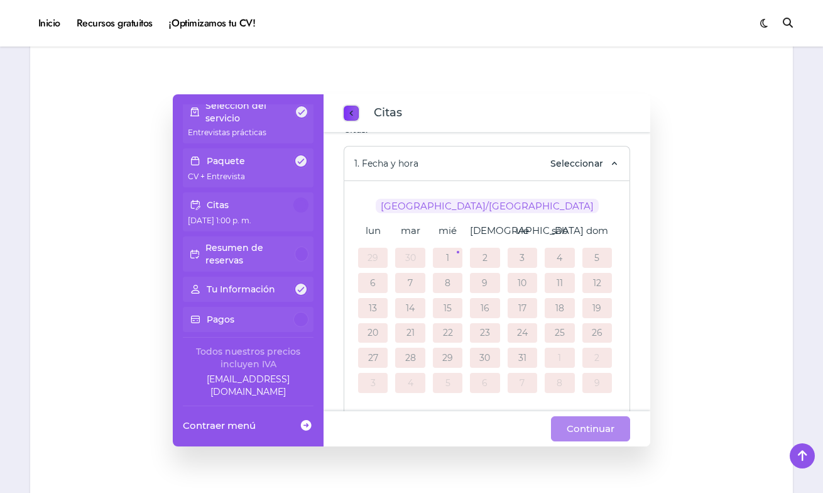
click at [352, 107] on span "previous step" at bounding box center [351, 113] width 10 height 17
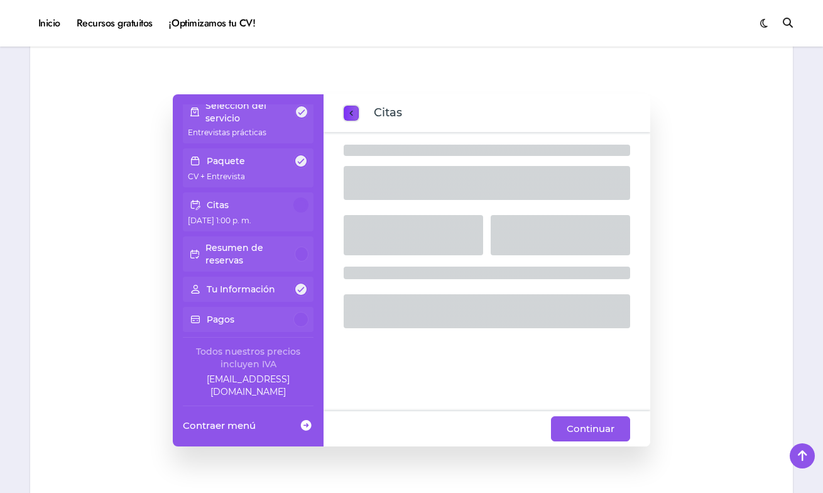
click at [352, 107] on span "previous step" at bounding box center [351, 113] width 10 height 17
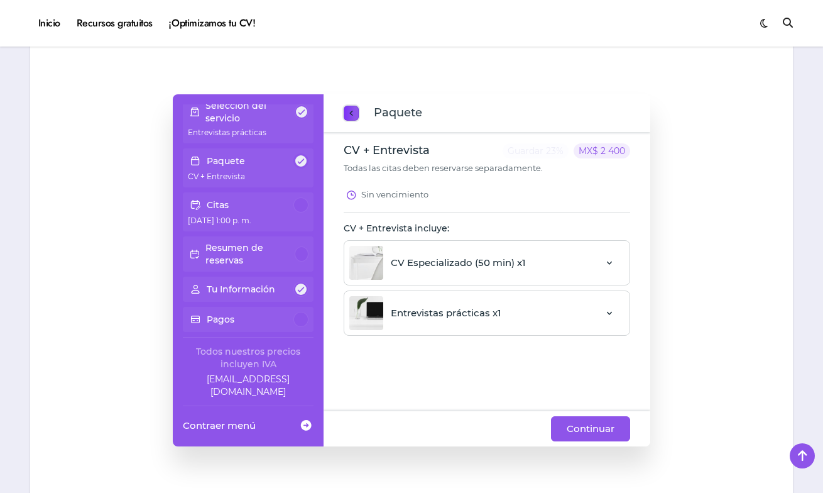
click at [352, 107] on span "previous step" at bounding box center [351, 113] width 10 height 17
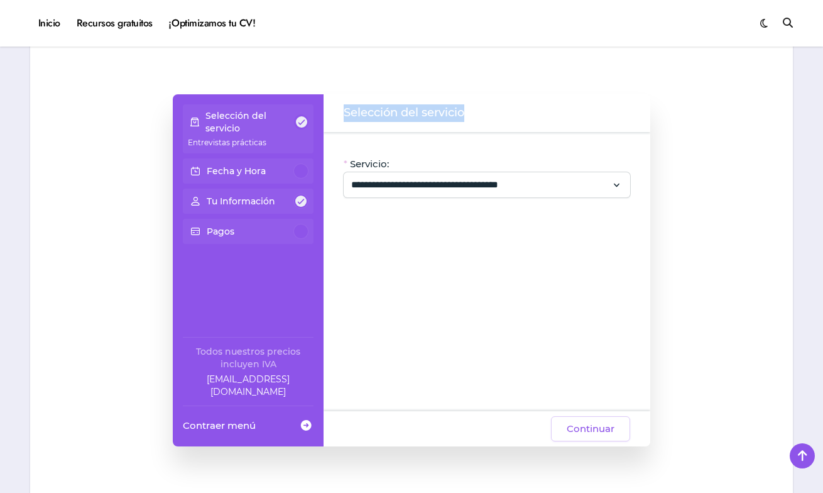
click at [352, 107] on span "Selección del servicio" at bounding box center [404, 113] width 121 height 18
click at [382, 151] on div "**********" at bounding box center [487, 271] width 327 height 279
click at [285, 202] on div "Tu Información" at bounding box center [248, 201] width 121 height 15
click at [375, 192] on input "**********" at bounding box center [479, 184] width 256 height 15
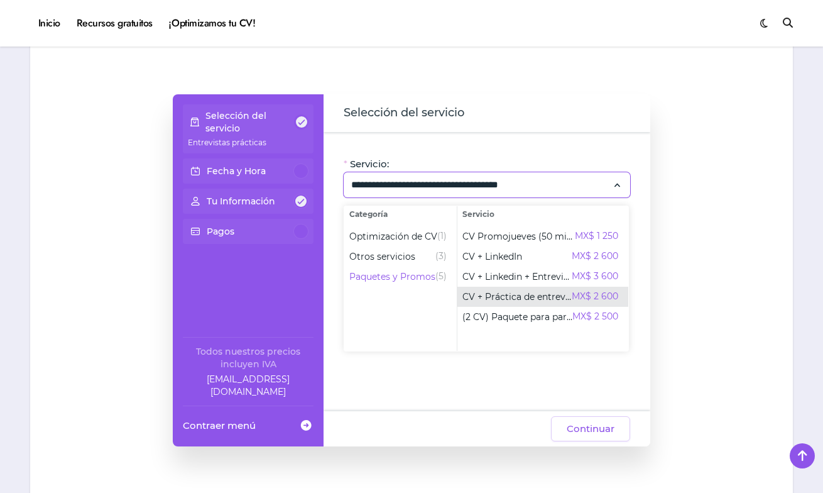
click at [499, 296] on span "CV + Práctica de entrevista" at bounding box center [517, 296] width 109 height 13
type input "**********"
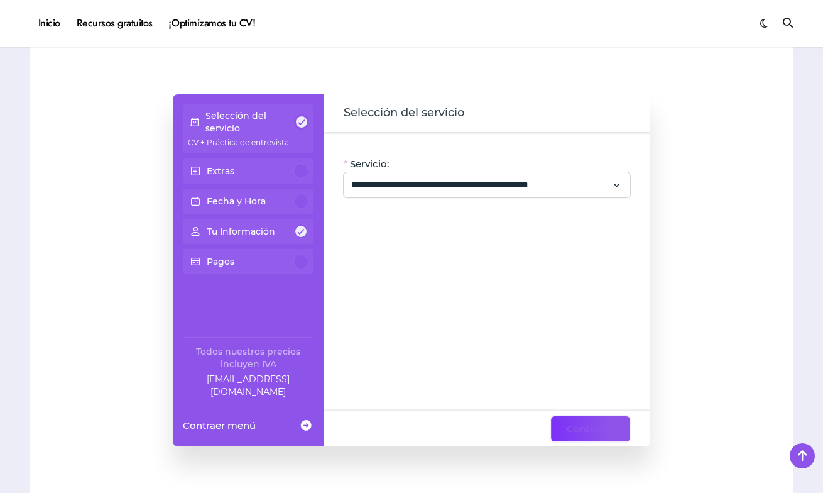
click at [588, 429] on span "Continuar" at bounding box center [591, 428] width 48 height 15
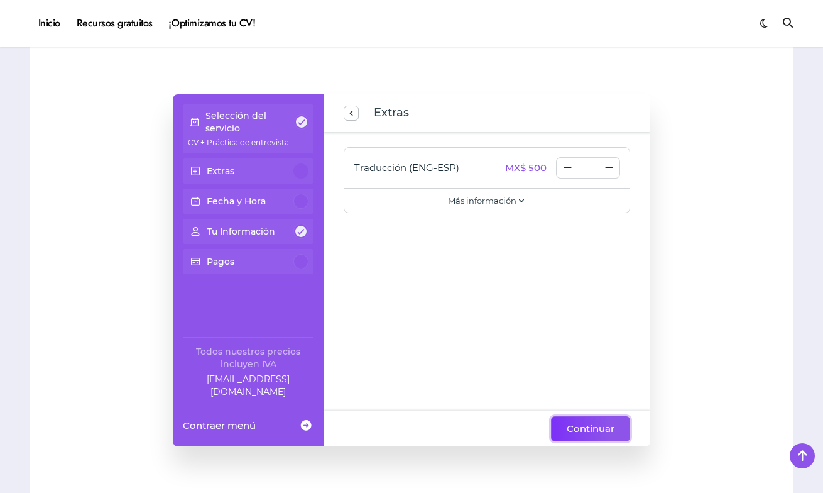
click at [594, 423] on span "Continuar" at bounding box center [591, 428] width 48 height 15
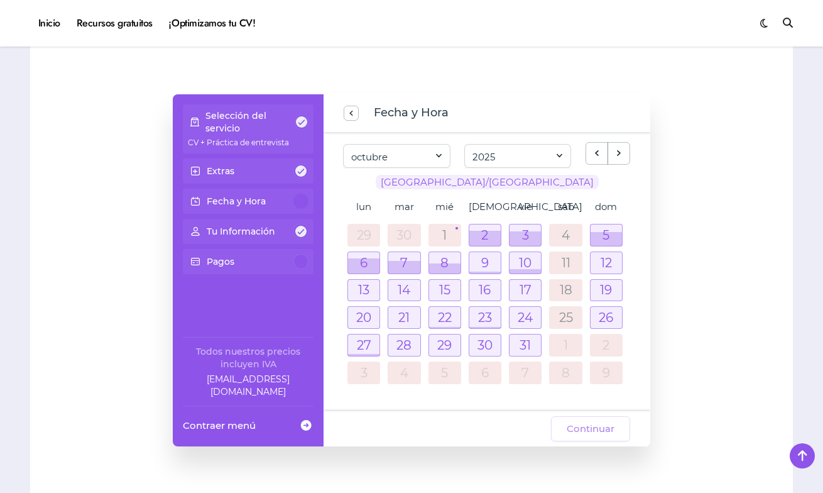
click at [483, 273] on td "9" at bounding box center [485, 263] width 40 height 28
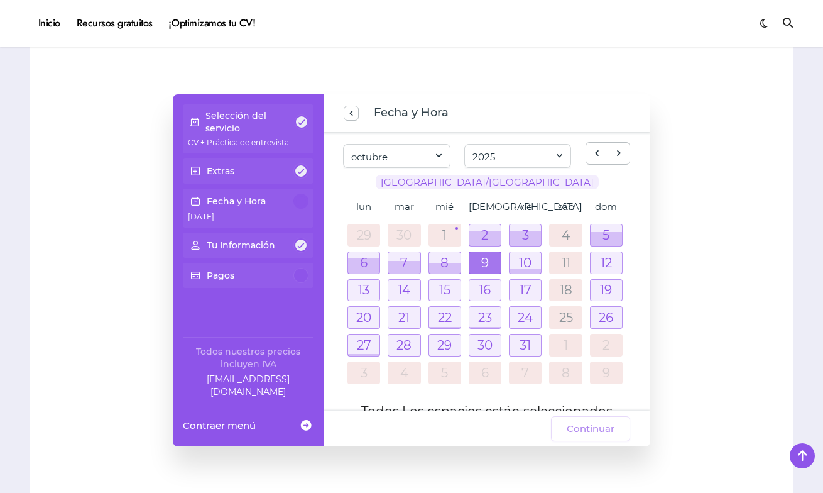
click at [480, 256] on div at bounding box center [485, 262] width 31 height 21
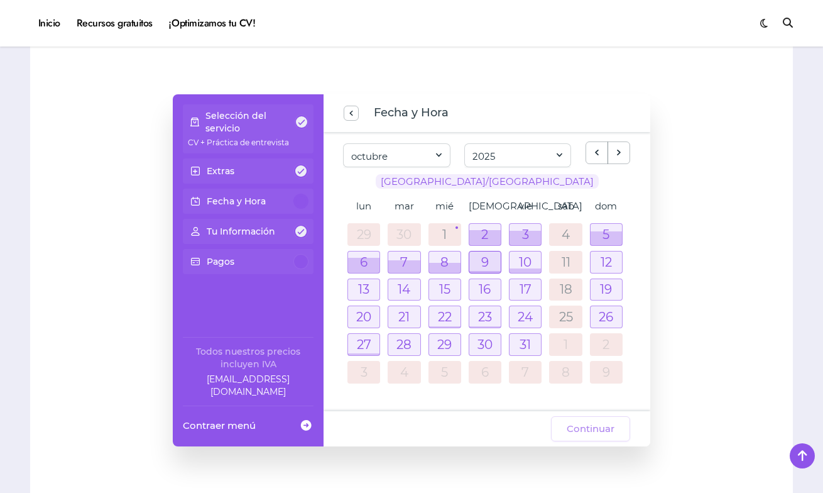
click at [485, 258] on div at bounding box center [485, 261] width 31 height 21
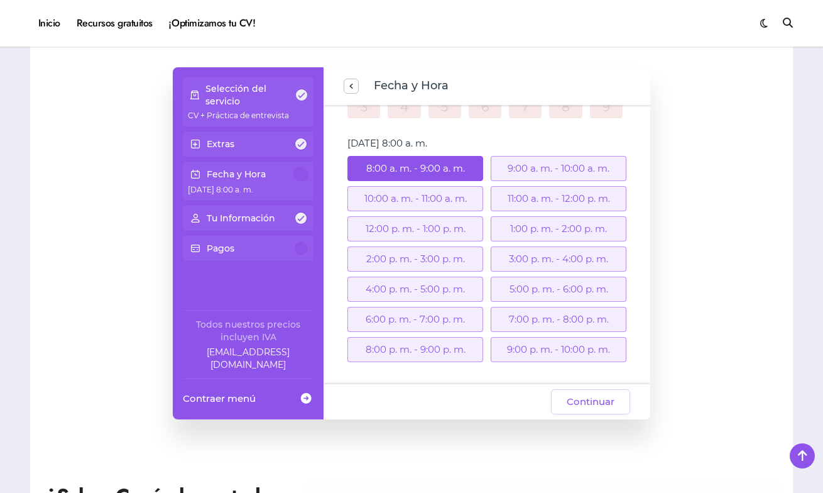
scroll to position [120, 0]
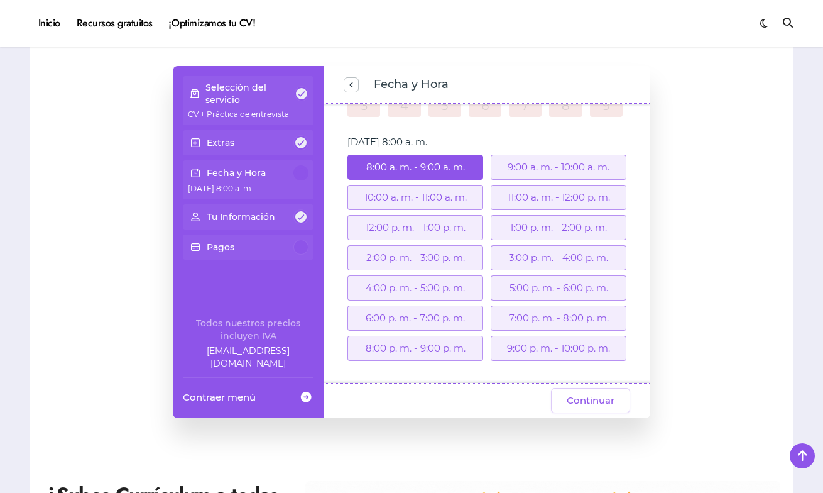
click at [431, 293] on div "4:00 p. m. - 5:00 p. m." at bounding box center [416, 287] width 136 height 25
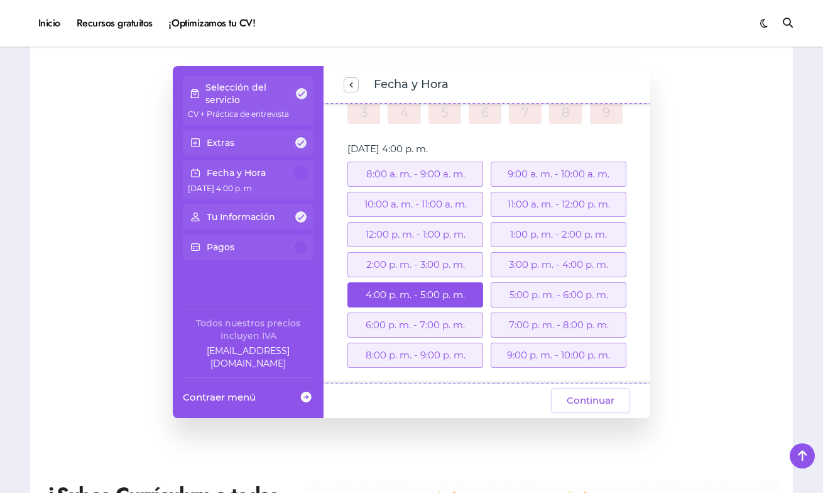
scroll to position [232, 0]
click at [591, 404] on span "Continuar" at bounding box center [591, 400] width 48 height 15
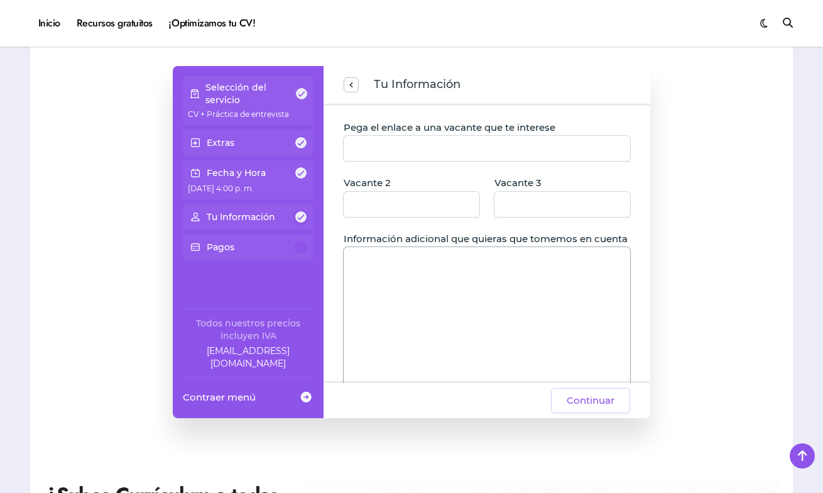
scroll to position [238, 0]
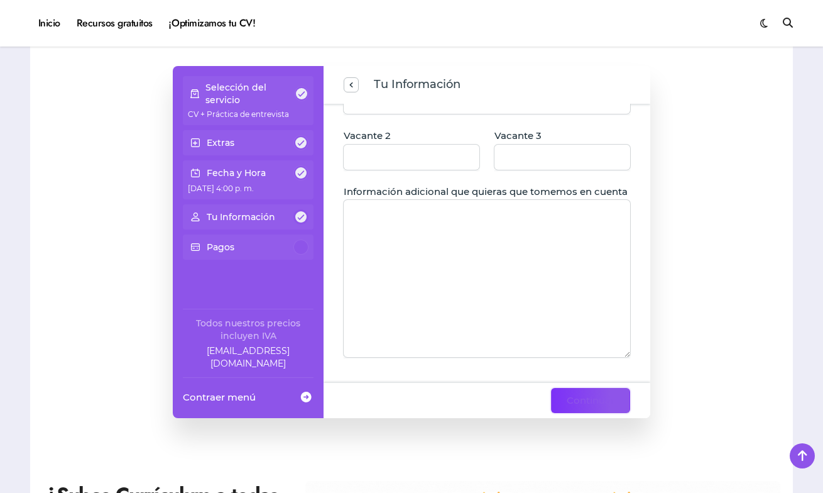
click at [603, 394] on span "Continuar" at bounding box center [591, 400] width 48 height 15
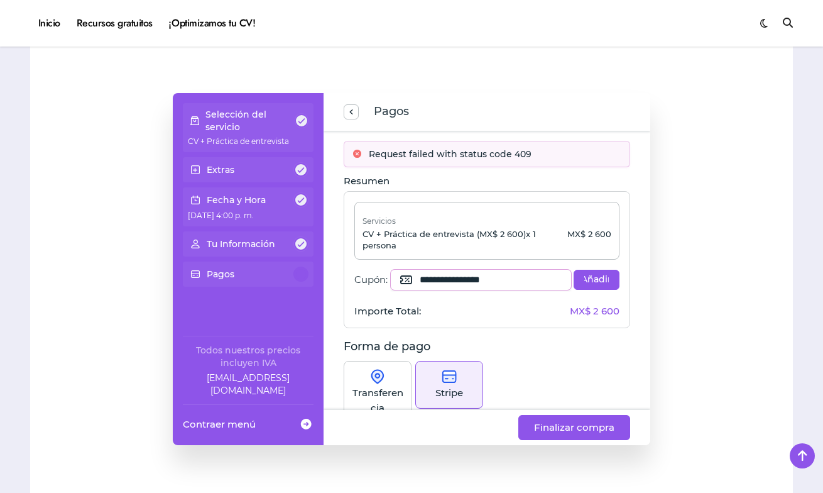
scroll to position [106, 0]
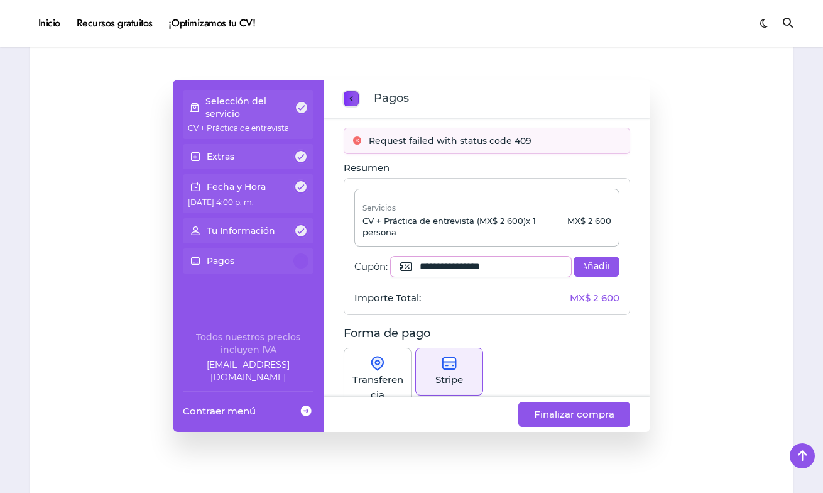
click at [352, 99] on span "previous step" at bounding box center [351, 99] width 10 height 17
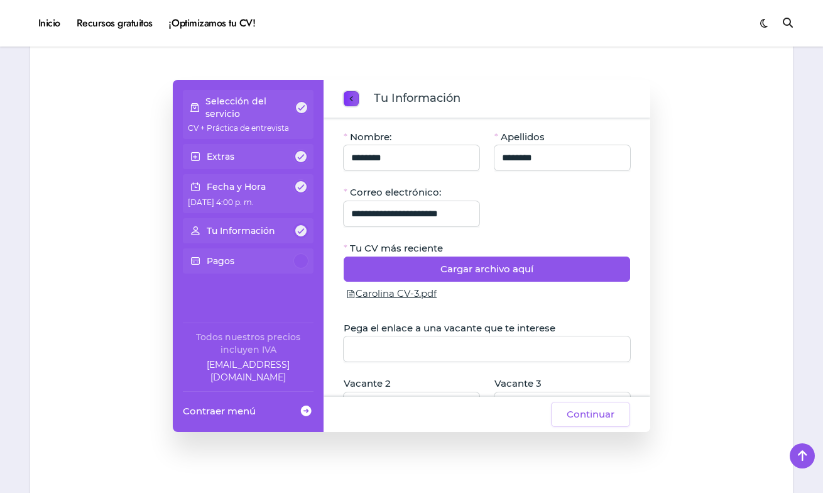
click at [352, 99] on span "previous step" at bounding box center [351, 99] width 10 height 17
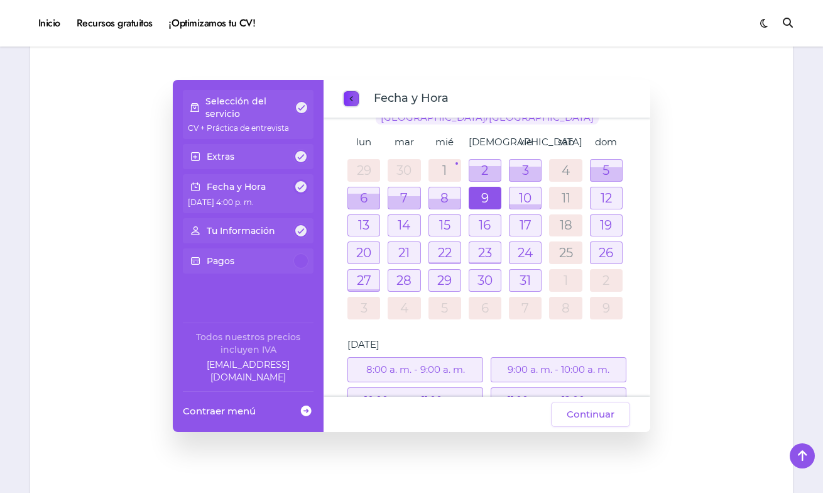
scroll to position [59, 0]
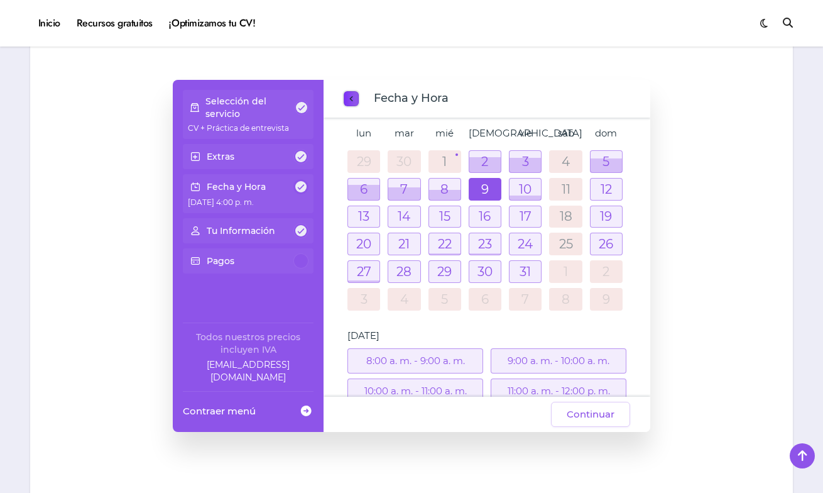
click at [352, 99] on span "previous step" at bounding box center [351, 99] width 10 height 17
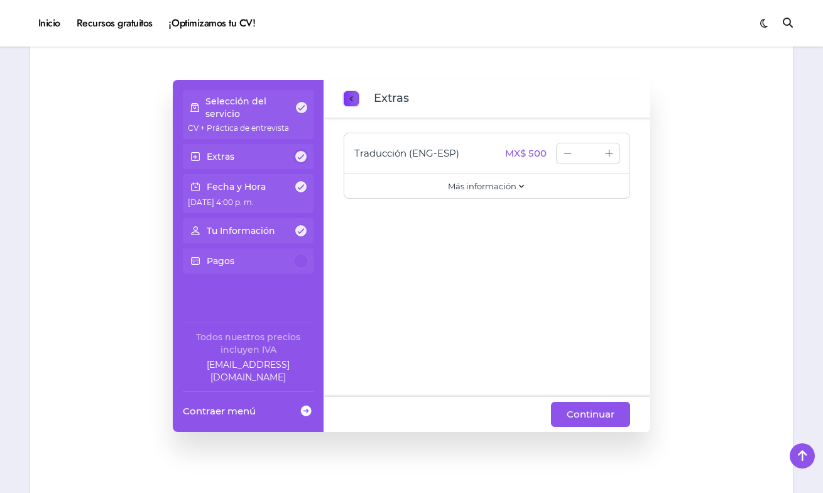
click at [352, 99] on span "previous step" at bounding box center [351, 99] width 10 height 17
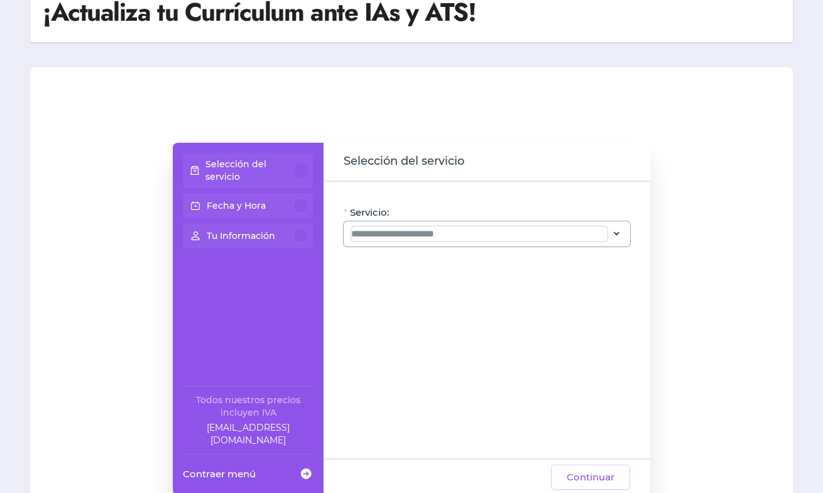
click at [365, 235] on input "Servicio:" at bounding box center [479, 233] width 256 height 15
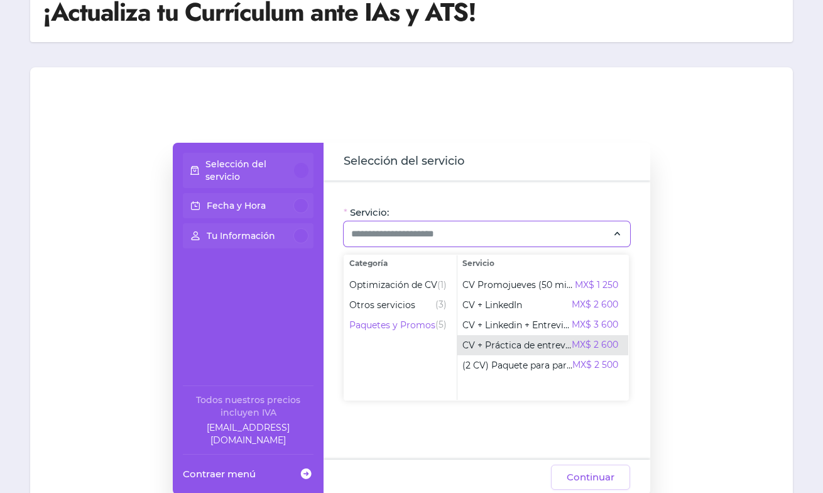
click at [516, 344] on span "CV + Práctica de entrevista" at bounding box center [517, 345] width 109 height 13
type input "**********"
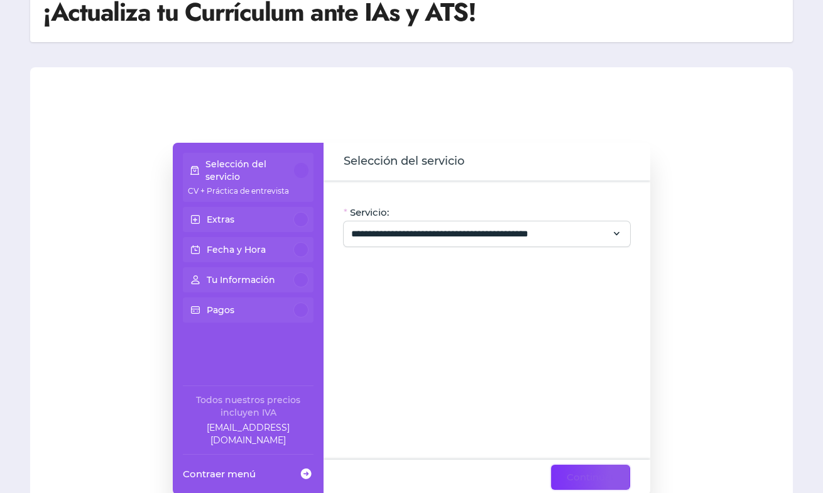
click at [596, 473] on span "Continuar" at bounding box center [591, 477] width 48 height 15
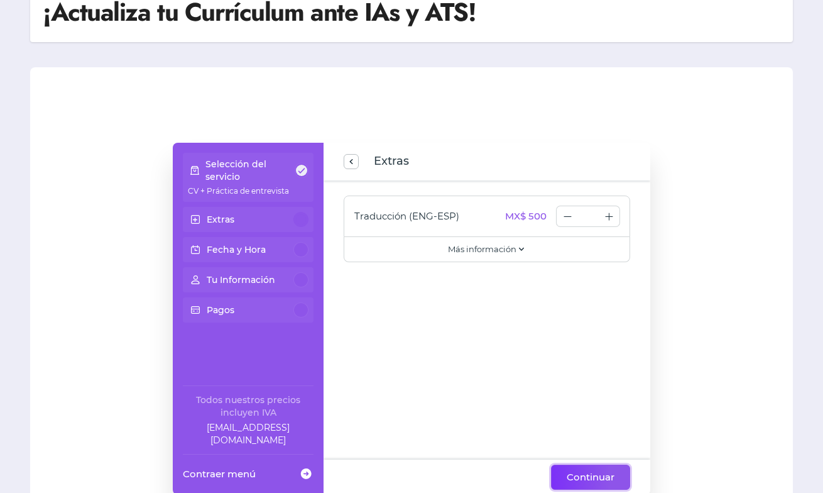
click at [603, 473] on span "Continuar" at bounding box center [591, 477] width 48 height 15
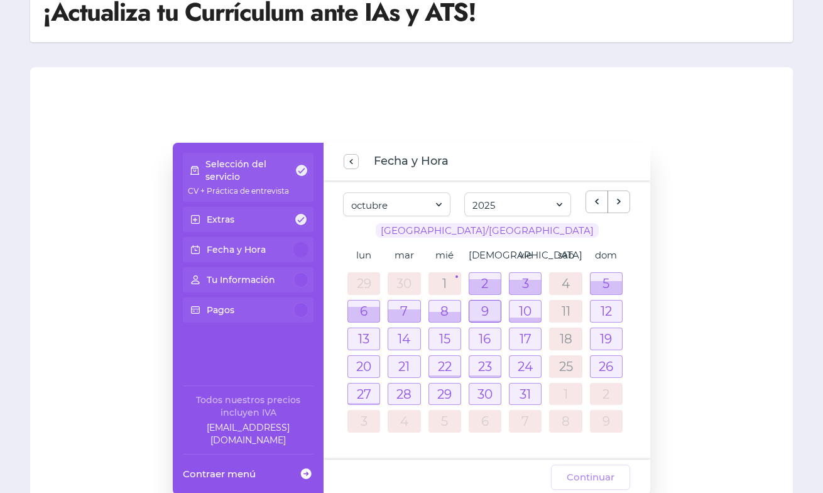
click at [488, 304] on div at bounding box center [485, 310] width 31 height 21
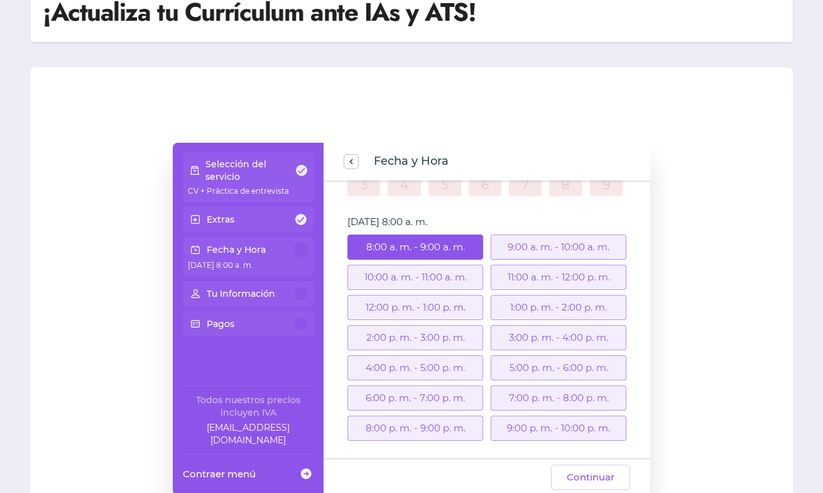
scroll to position [239, 0]
click at [447, 362] on div "4:00 p. m. - 5:00 p. m." at bounding box center [416, 365] width 136 height 25
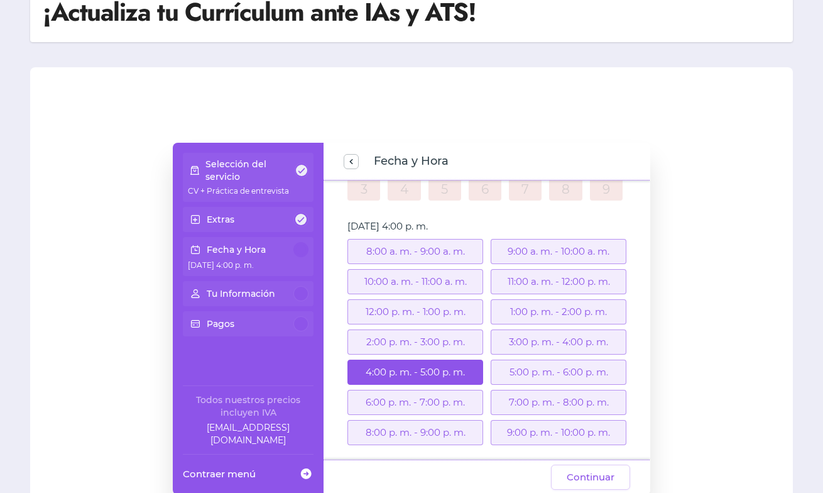
scroll to position [232, 0]
click at [584, 477] on span "Continuar" at bounding box center [591, 477] width 48 height 15
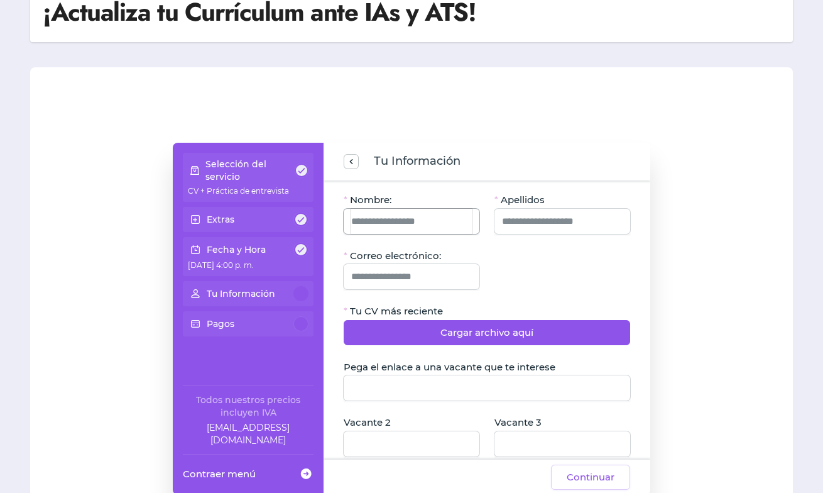
click at [419, 214] on input "Nombre:" at bounding box center [411, 221] width 121 height 25
type input "********"
click at [551, 216] on input "Apellidos" at bounding box center [562, 221] width 121 height 25
type input "********"
click at [446, 282] on input "Correo electrónico:" at bounding box center [411, 276] width 121 height 25
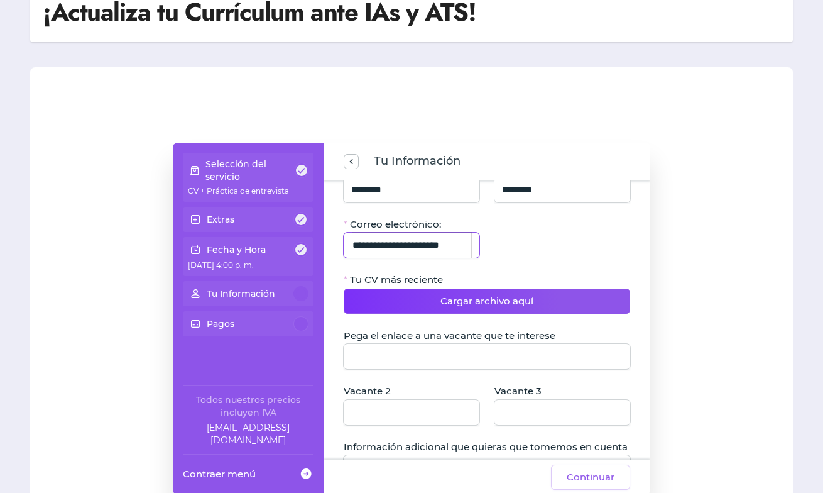
scroll to position [32, 0]
type input "**********"
click at [495, 299] on span "Cargar archivo aquí" at bounding box center [487, 300] width 93 height 15
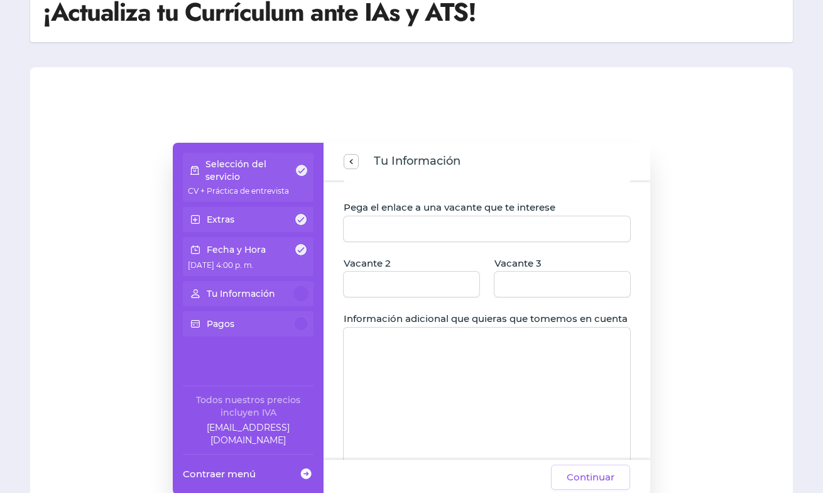
scroll to position [246, 0]
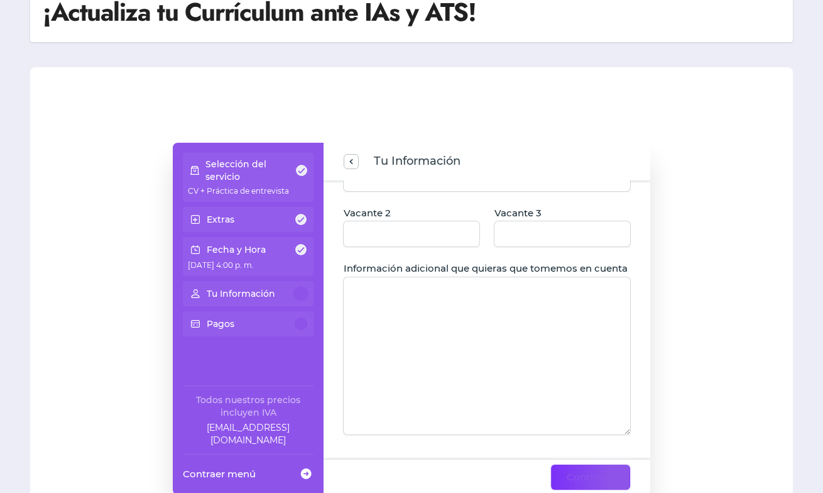
click at [608, 475] on span "Continuar" at bounding box center [591, 477] width 48 height 15
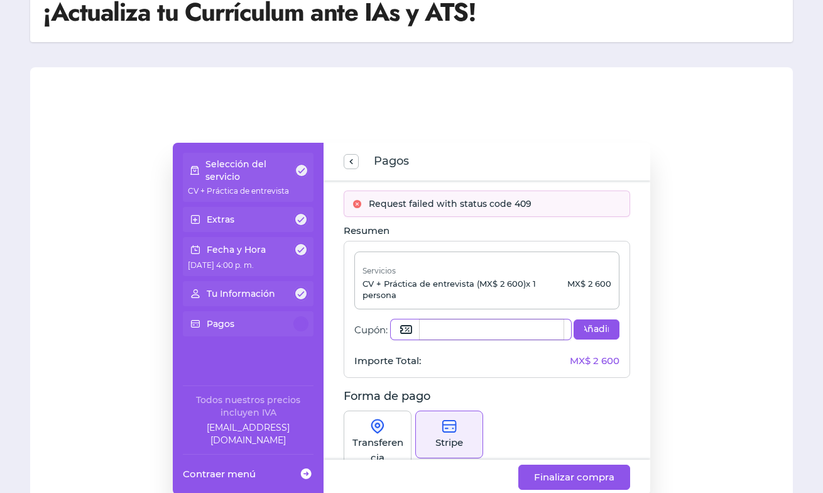
click at [518, 333] on input "Cupón:" at bounding box center [492, 329] width 144 height 20
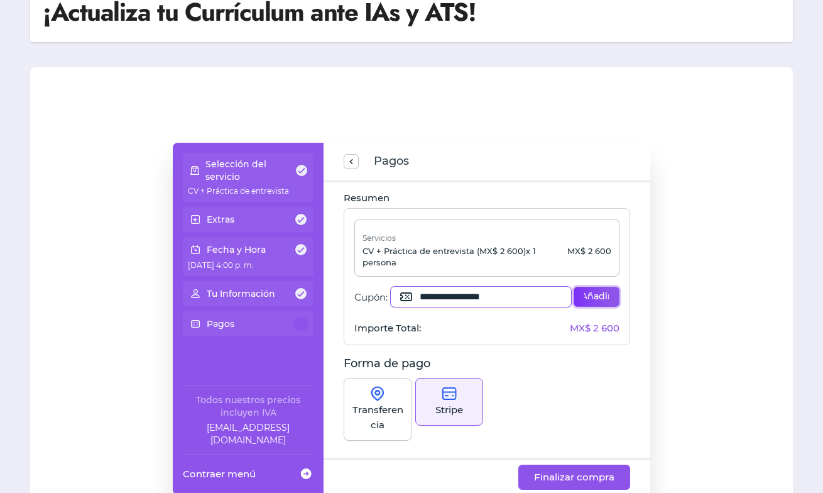
click at [600, 293] on span "Añadir" at bounding box center [597, 296] width 25 height 13
type input "**********"
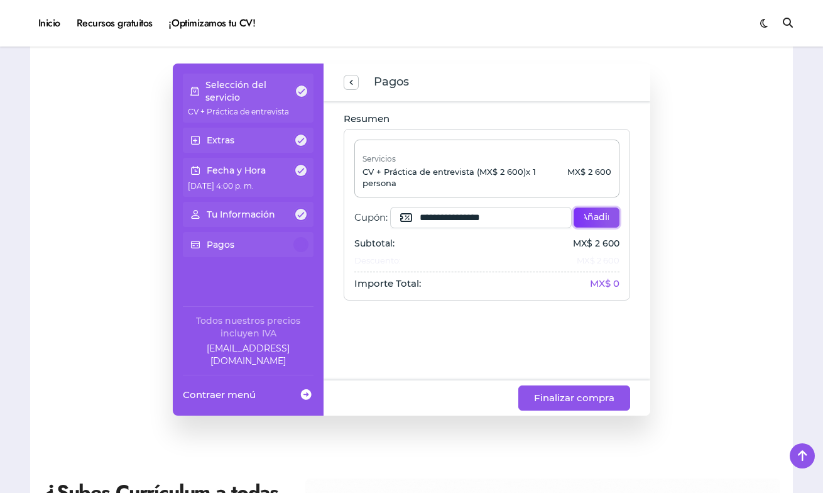
scroll to position [118, 0]
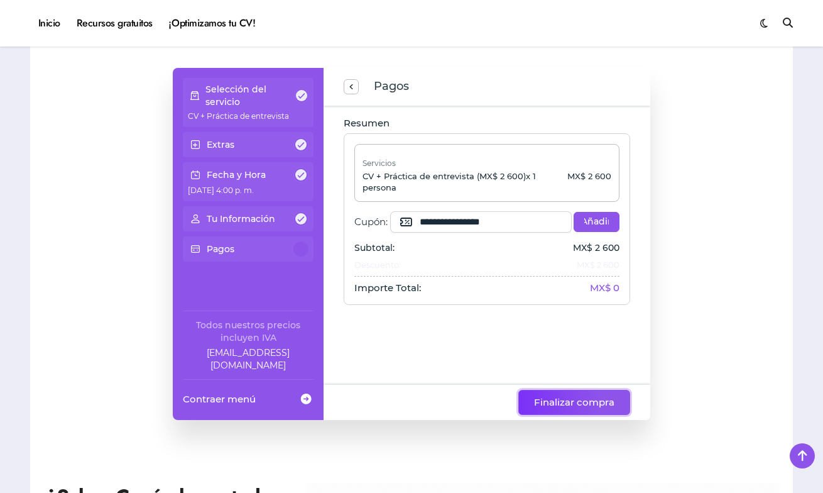
click at [571, 404] on span "Finalizar compra" at bounding box center [574, 402] width 80 height 15
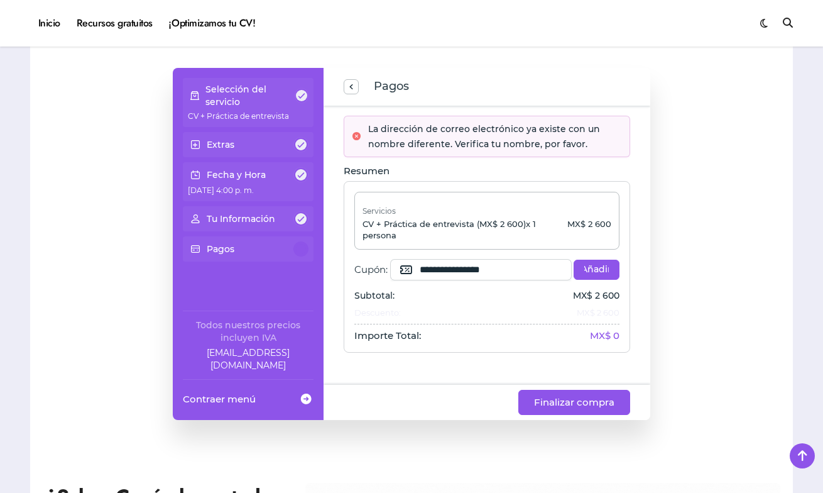
click at [271, 225] on div "Tu Información" at bounding box center [248, 218] width 121 height 15
click at [271, 222] on p "Tu Información" at bounding box center [241, 218] width 69 height 13
click at [358, 84] on button "previous step" at bounding box center [351, 86] width 15 height 15
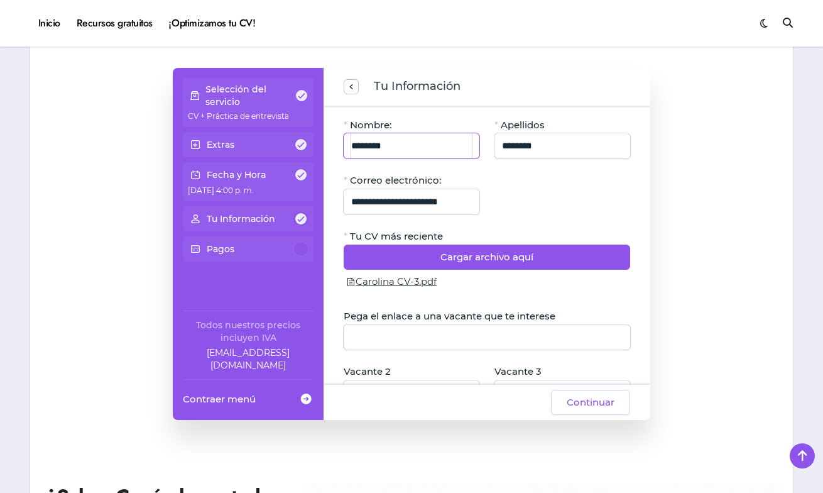
click at [408, 150] on input "********" at bounding box center [411, 145] width 121 height 25
type input "****"
click at [600, 404] on span "Continuar" at bounding box center [591, 402] width 48 height 15
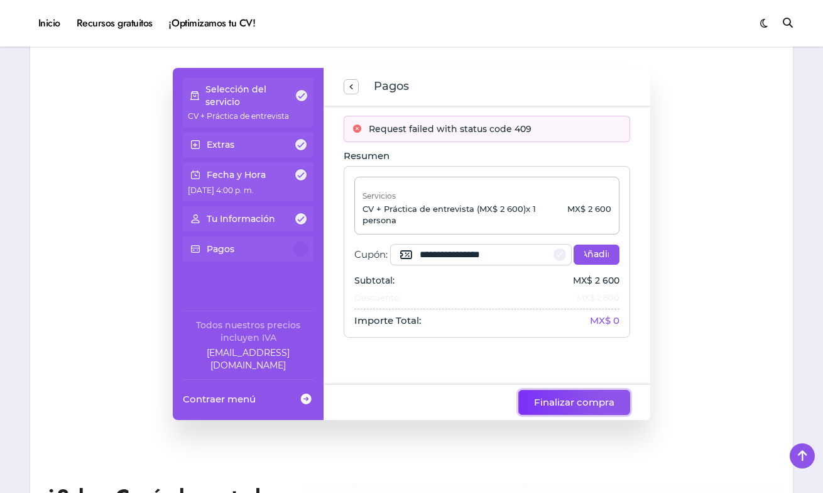
click at [595, 397] on span "Finalizar compra" at bounding box center [574, 402] width 80 height 15
